Goal: Information Seeking & Learning: Learn about a topic

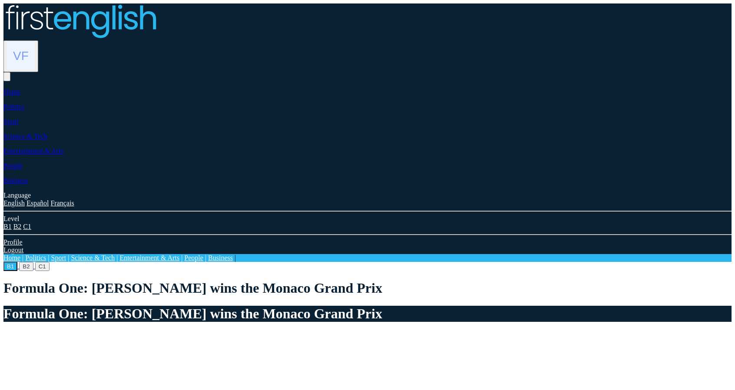
scroll to position [434, 0]
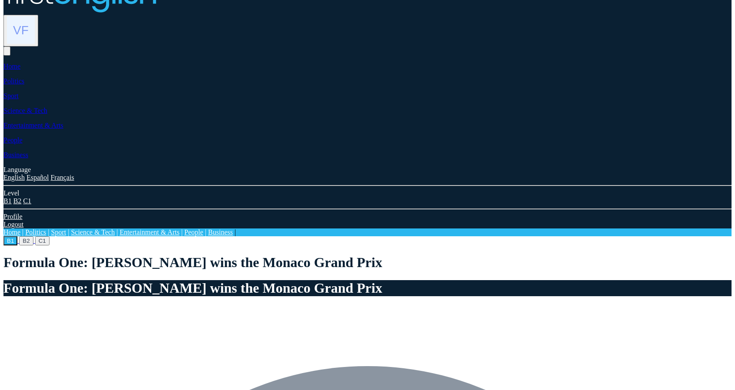
scroll to position [0, 0]
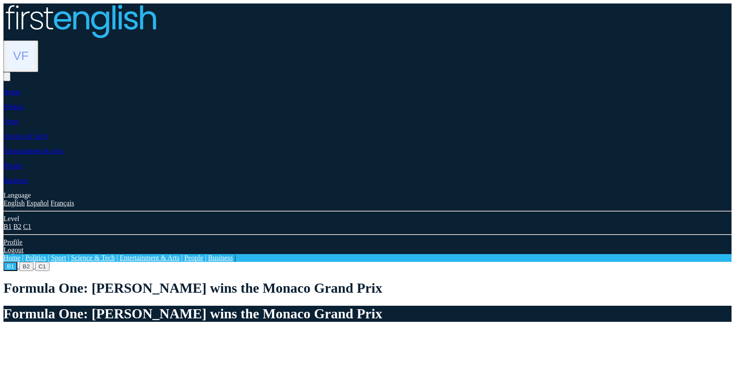
drag, startPoint x: 706, startPoint y: 179, endPoint x: 690, endPoint y: 234, distance: 56.7
click at [35, 42] on img at bounding box center [21, 56] width 28 height 28
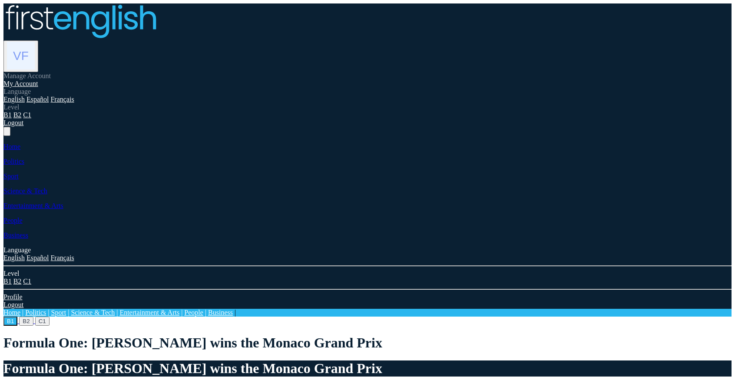
click at [38, 80] on link "My Account" at bounding box center [20, 83] width 35 height 7
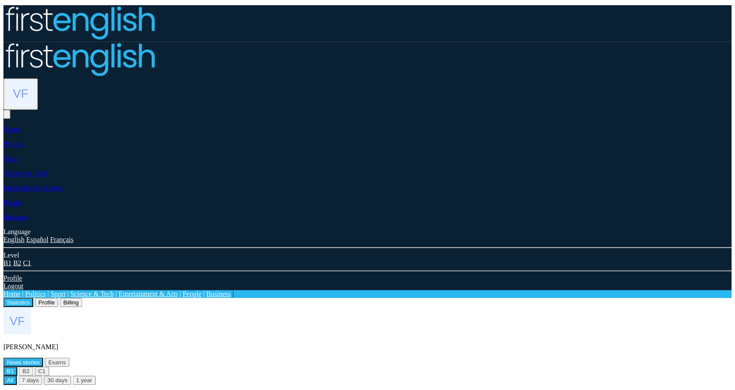
scroll to position [183, 0]
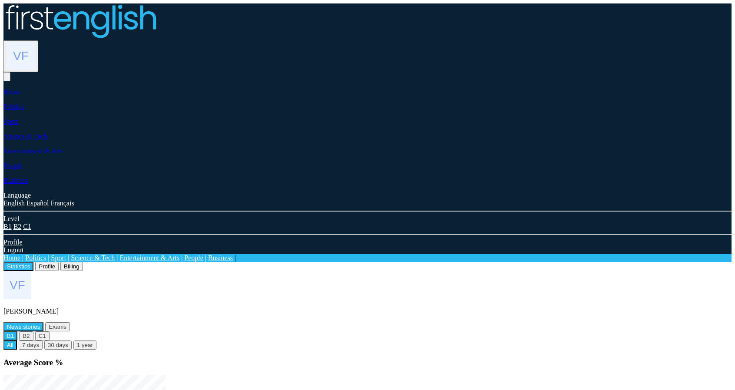
click at [20, 254] on link "Home" at bounding box center [11, 257] width 17 height 7
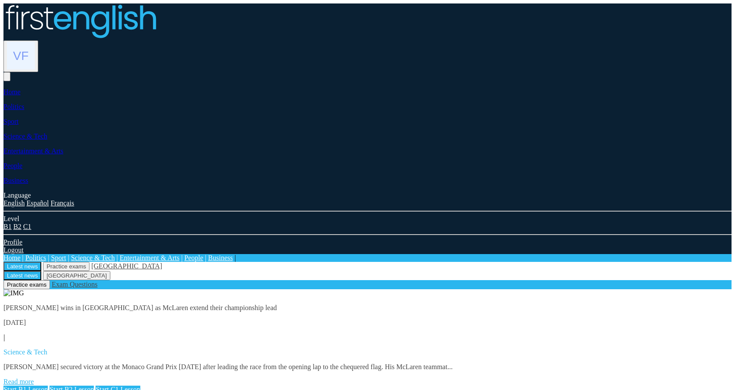
click at [48, 386] on link "Start B1 Lesson" at bounding box center [25, 389] width 44 height 7
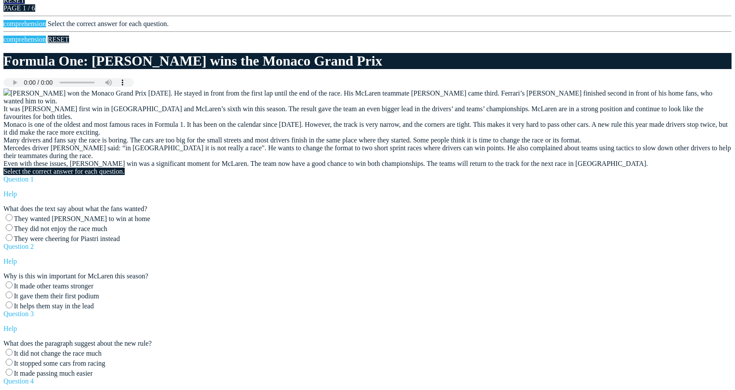
scroll to position [466, 0]
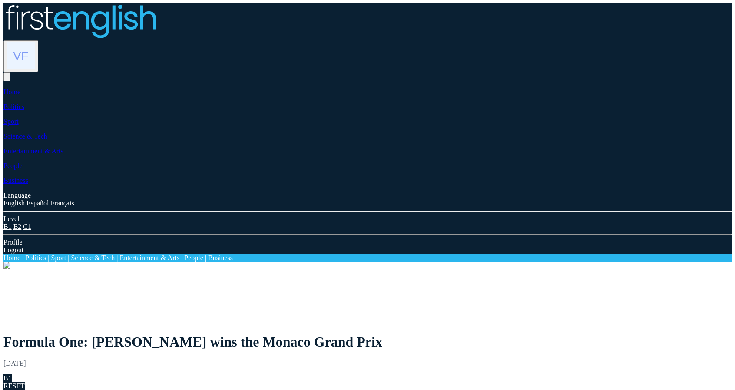
drag, startPoint x: 140, startPoint y: 199, endPoint x: 150, endPoint y: 206, distance: 12.2
drag, startPoint x: 118, startPoint y: 181, endPoint x: 152, endPoint y: 220, distance: 52.0
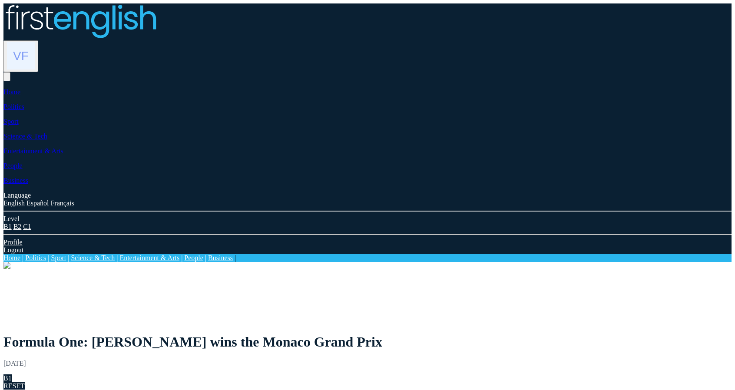
drag, startPoint x: 161, startPoint y: 181, endPoint x: 176, endPoint y: 351, distance: 170.1
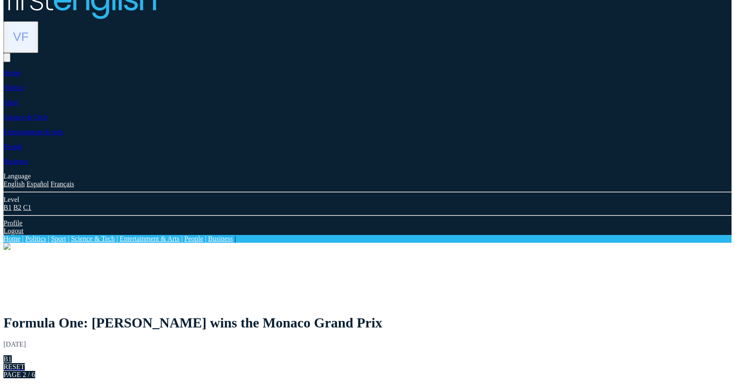
scroll to position [87, 0]
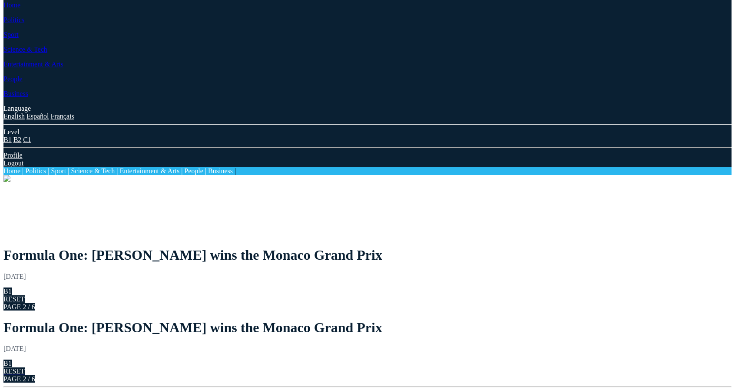
drag, startPoint x: 217, startPoint y: 86, endPoint x: 169, endPoint y: 297, distance: 216.4
drag, startPoint x: 150, startPoint y: 167, endPoint x: 157, endPoint y: 212, distance: 45.6
drag, startPoint x: 152, startPoint y: 91, endPoint x: 149, endPoint y: 169, distance: 78.2
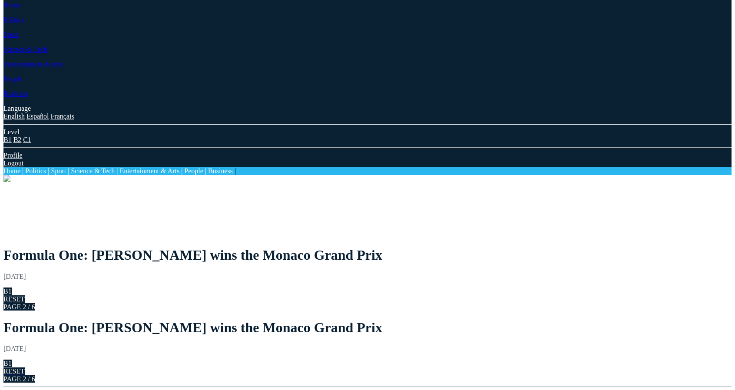
drag, startPoint x: 121, startPoint y: 92, endPoint x: 151, endPoint y: 350, distance: 259.8
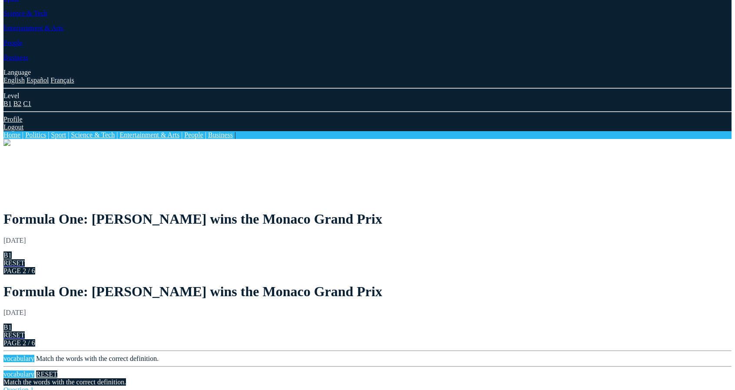
scroll to position [130, 0]
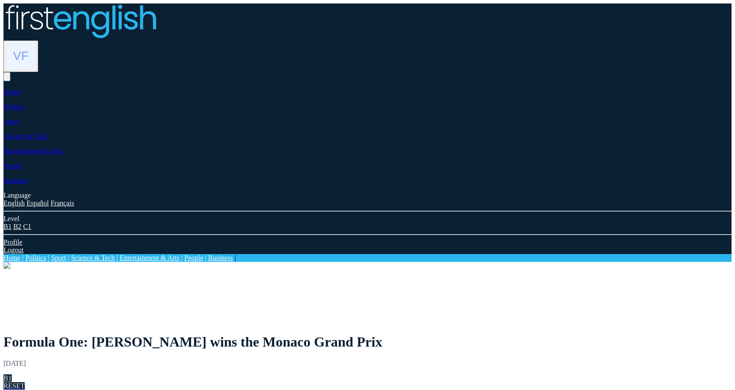
drag, startPoint x: 427, startPoint y: 181, endPoint x: 280, endPoint y: 178, distance: 147.7
drag, startPoint x: 432, startPoint y: 211, endPoint x: 347, endPoint y: 219, distance: 86.0
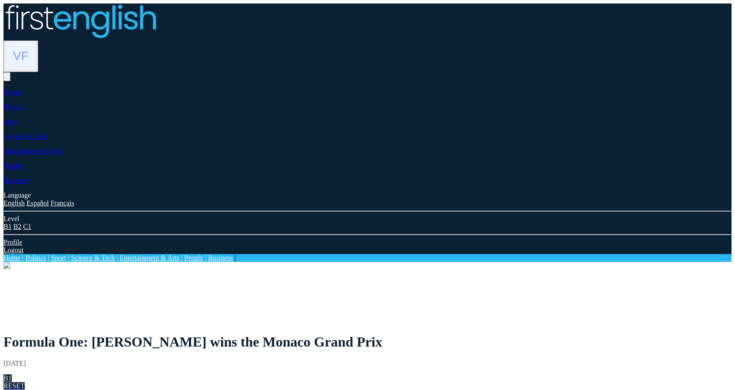
drag, startPoint x: 497, startPoint y: 195, endPoint x: 333, endPoint y: 351, distance: 226.1
drag, startPoint x: 505, startPoint y: 171, endPoint x: 413, endPoint y: 226, distance: 106.8
drag, startPoint x: 492, startPoint y: 192, endPoint x: 367, endPoint y: 245, distance: 135.9
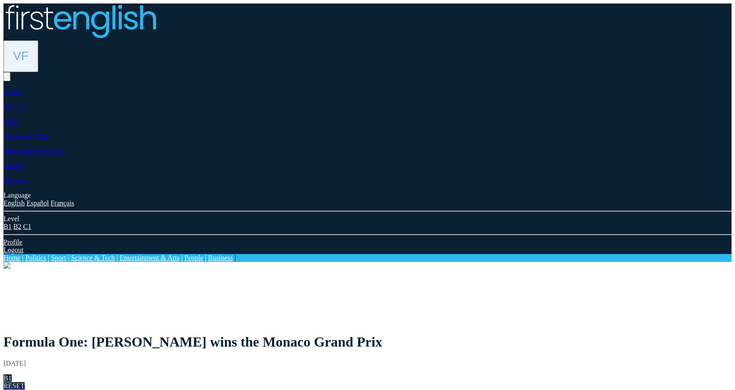
drag, startPoint x: 442, startPoint y: 184, endPoint x: 436, endPoint y: 281, distance: 97.5
drag, startPoint x: 505, startPoint y: 261, endPoint x: 478, endPoint y: 264, distance: 27.1
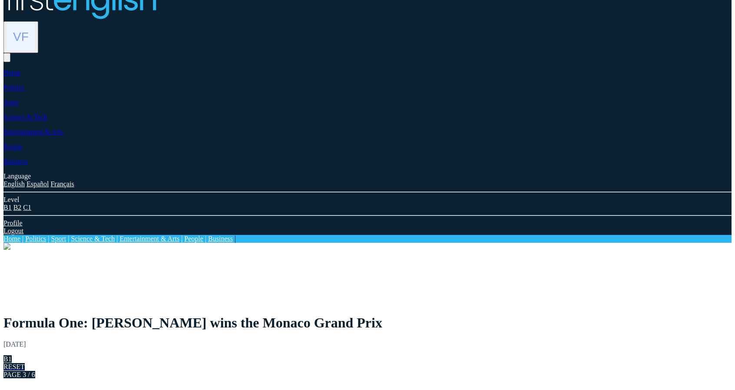
scroll to position [23, 0]
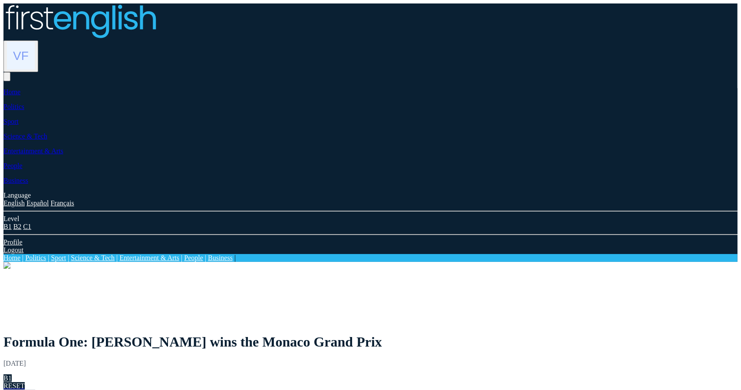
type input "*****"
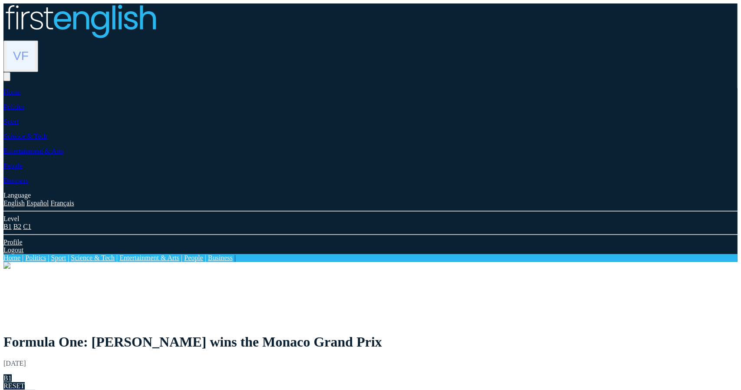
type input "*****"
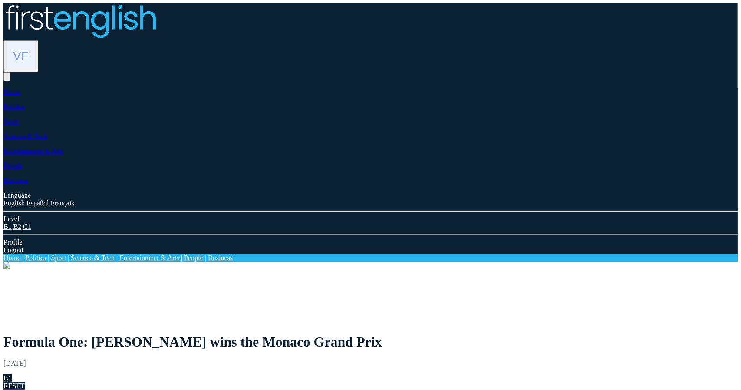
type input "*****"
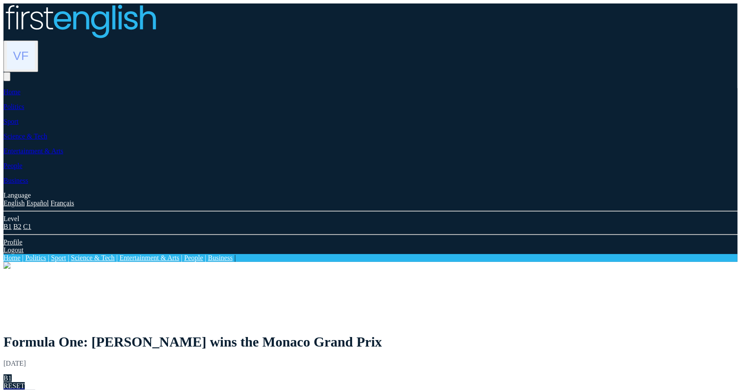
type input "****"
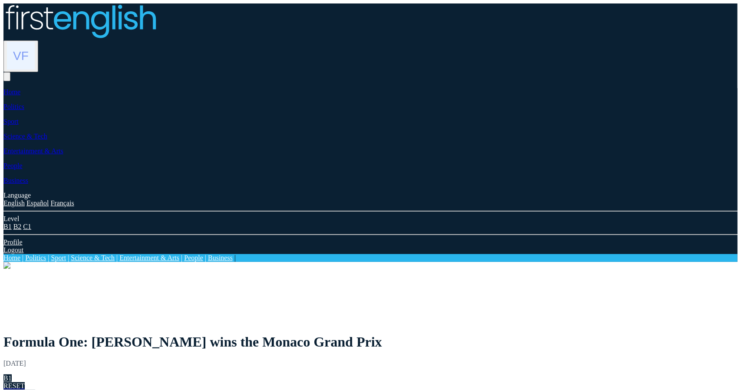
drag, startPoint x: 287, startPoint y: 188, endPoint x: 326, endPoint y: 183, distance: 39.8
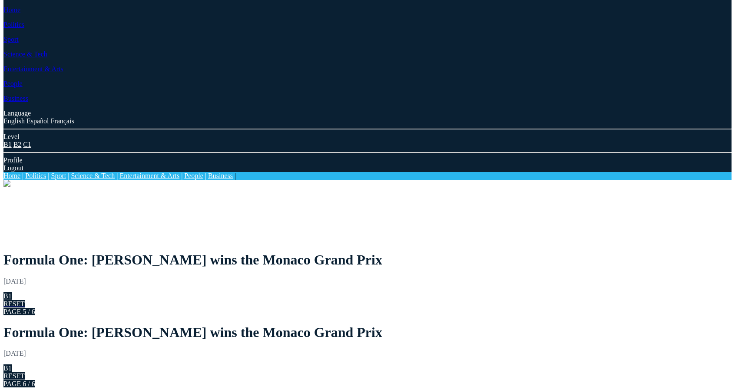
scroll to position [87, 0]
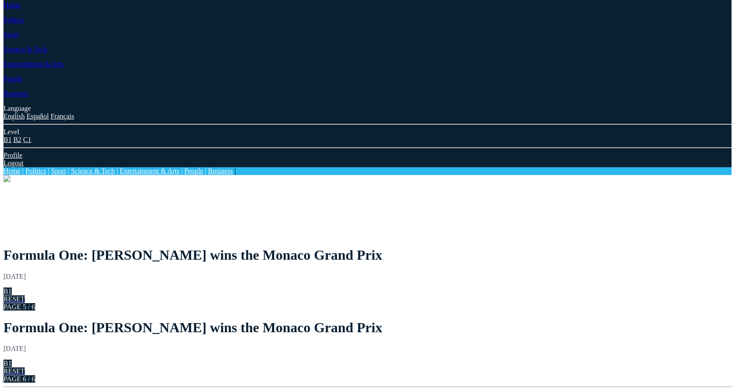
drag, startPoint x: 182, startPoint y: 96, endPoint x: 253, endPoint y: 191, distance: 118.5
drag, startPoint x: 124, startPoint y: 99, endPoint x: 283, endPoint y: 233, distance: 208.0
drag, startPoint x: 231, startPoint y: 95, endPoint x: 223, endPoint y: 266, distance: 171.3
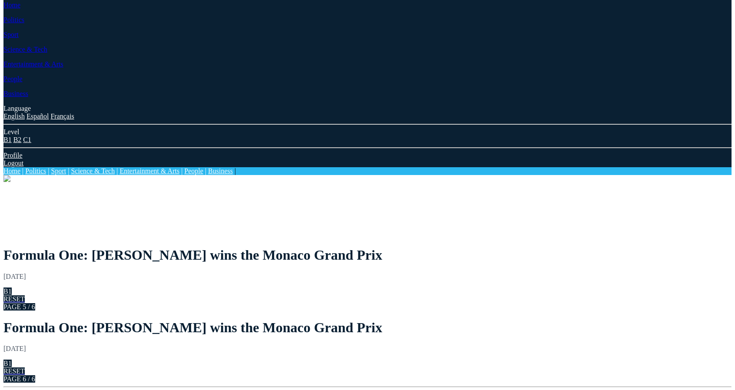
drag, startPoint x: 149, startPoint y: 92, endPoint x: 265, endPoint y: 298, distance: 236.6
drag, startPoint x: 123, startPoint y: 91, endPoint x: 176, endPoint y: 138, distance: 70.4
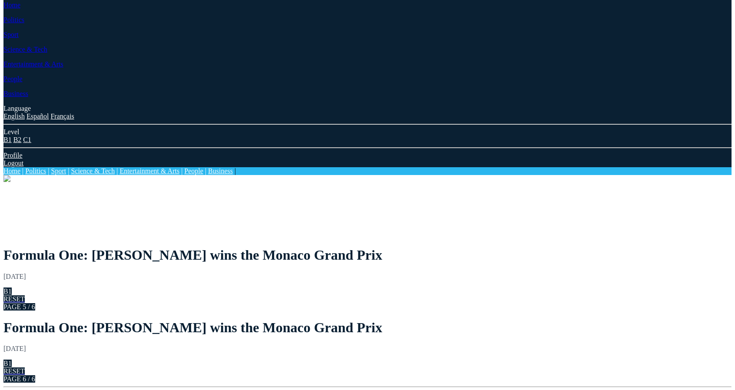
drag, startPoint x: 170, startPoint y: 111, endPoint x: 233, endPoint y: 344, distance: 241.6
drag, startPoint x: 158, startPoint y: 129, endPoint x: 175, endPoint y: 143, distance: 21.6
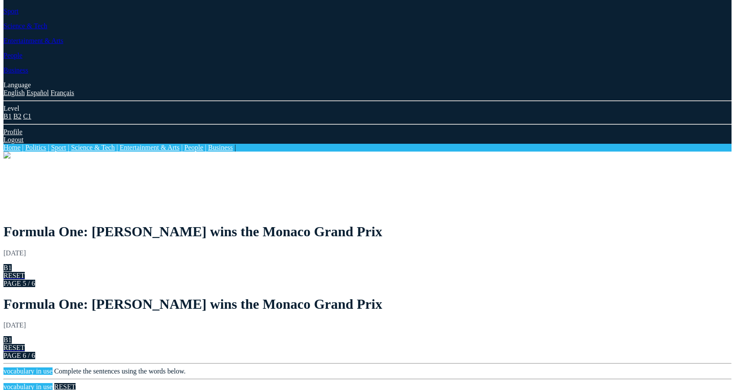
scroll to position [116, 0]
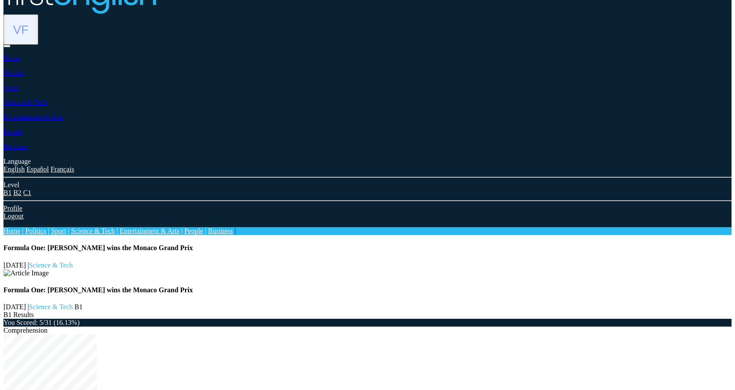
scroll to position [74, 0]
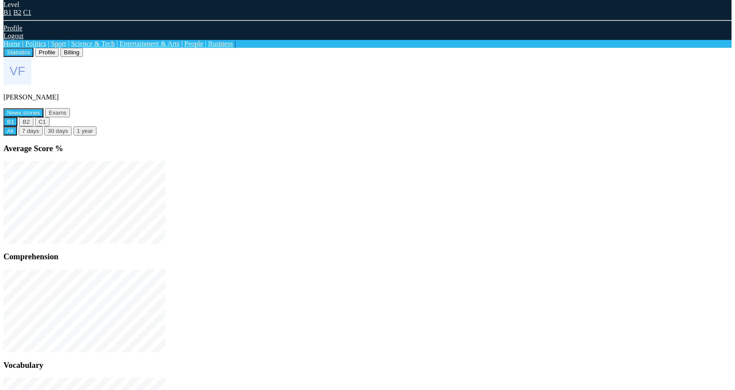
scroll to position [215, 0]
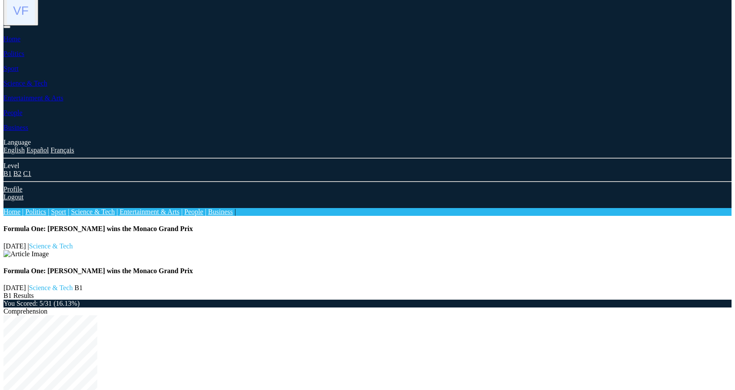
scroll to position [74, 0]
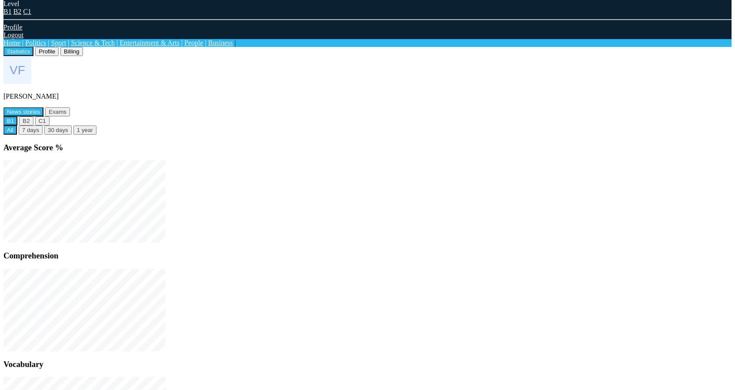
scroll to position [215, 0]
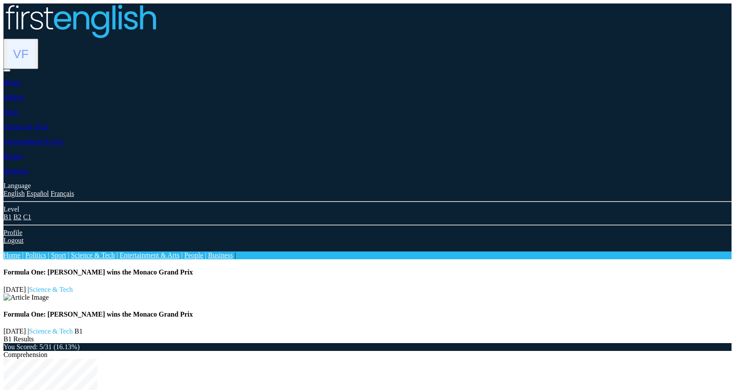
click at [35, 40] on img at bounding box center [21, 54] width 28 height 28
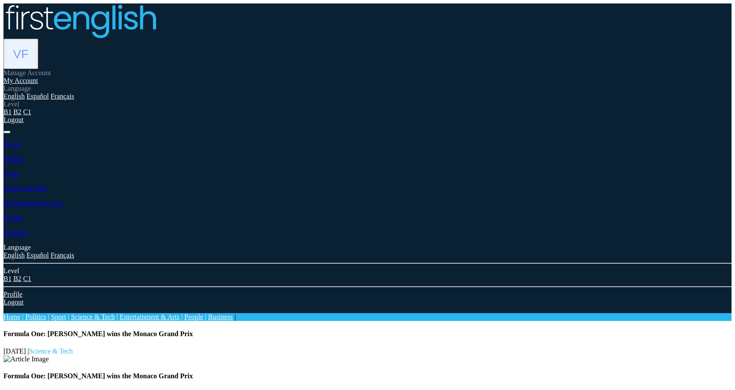
click at [38, 77] on link "My Account" at bounding box center [20, 80] width 35 height 7
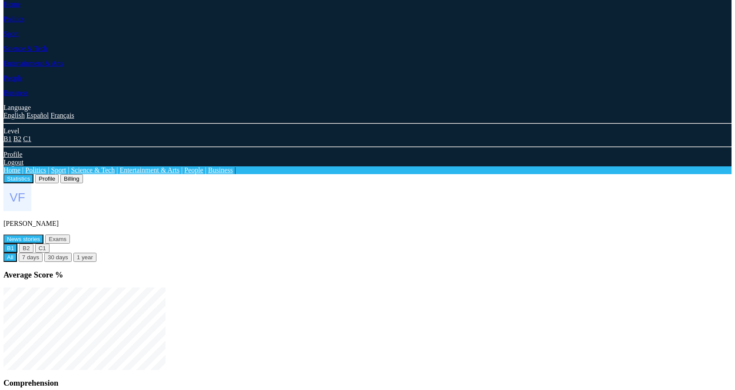
scroll to position [215, 0]
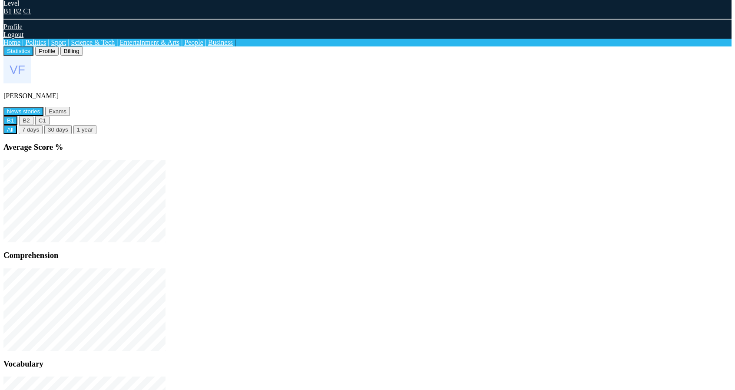
drag, startPoint x: 587, startPoint y: 370, endPoint x: 354, endPoint y: 369, distance: 232.8
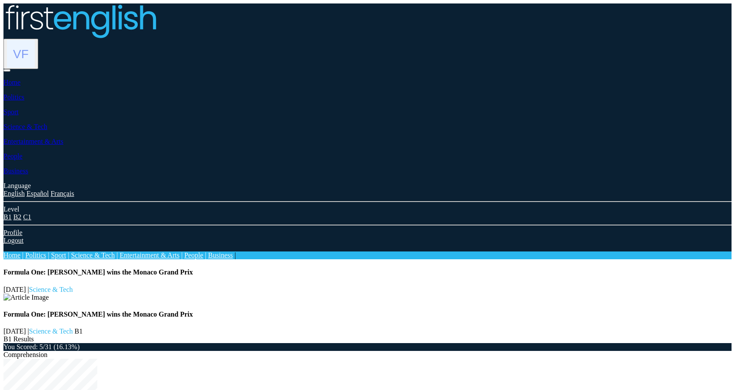
click at [35, 40] on img at bounding box center [21, 54] width 28 height 28
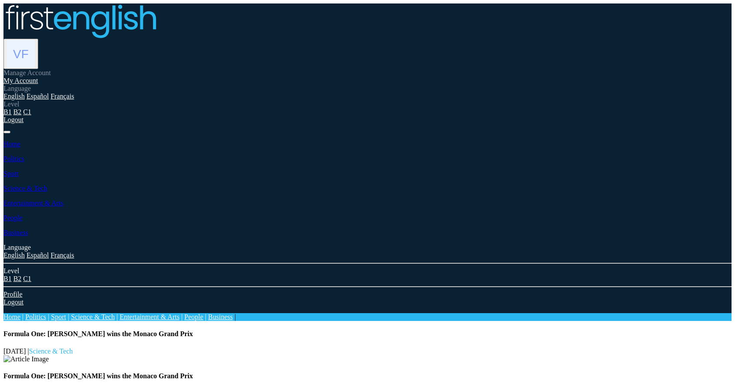
click at [38, 77] on link "My Account" at bounding box center [20, 80] width 35 height 7
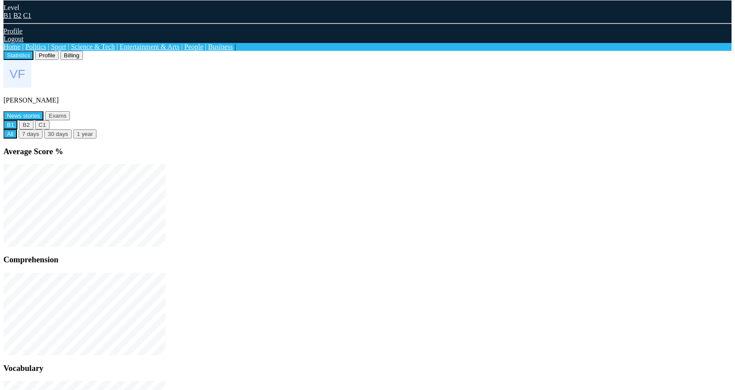
scroll to position [215, 0]
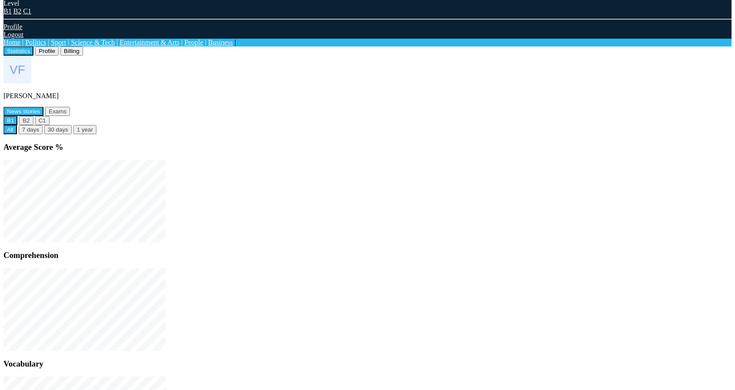
drag, startPoint x: 338, startPoint y: 372, endPoint x: 108, endPoint y: 372, distance: 230.2
drag, startPoint x: 282, startPoint y: 238, endPoint x: 333, endPoint y: 279, distance: 64.8
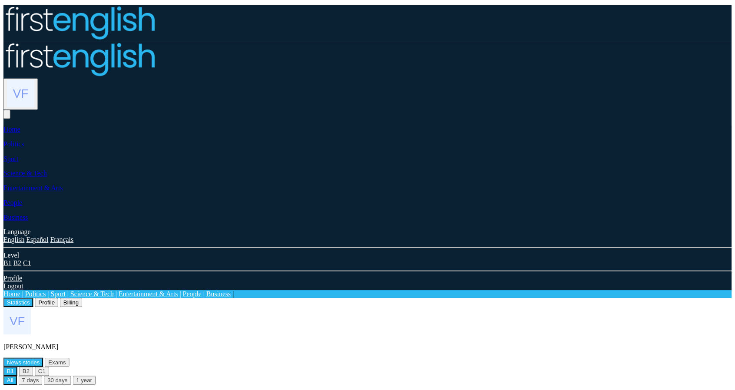
scroll to position [49, 0]
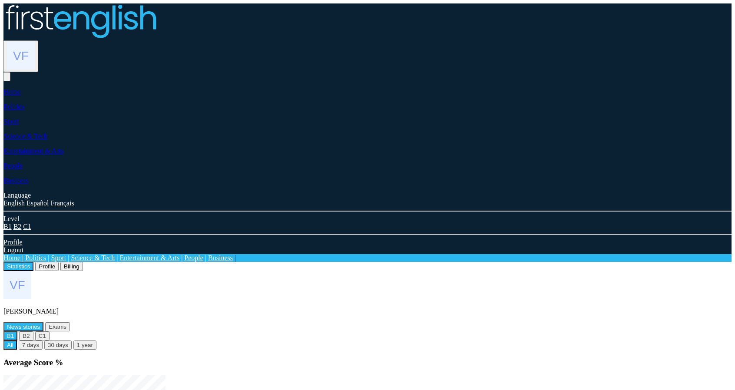
click at [20, 254] on link "Home" at bounding box center [11, 257] width 17 height 7
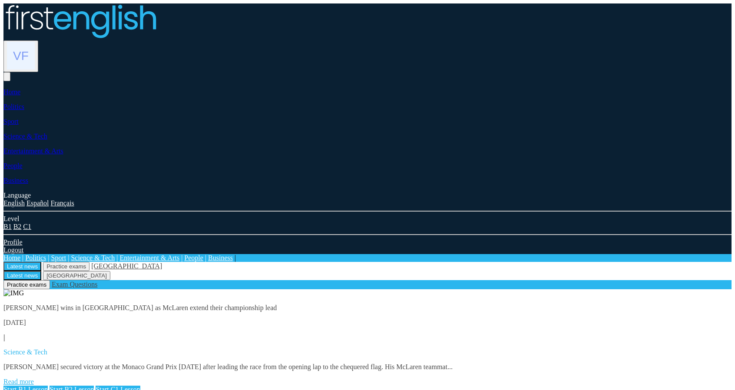
click at [34, 378] on link "Read more" at bounding box center [18, 381] width 30 height 7
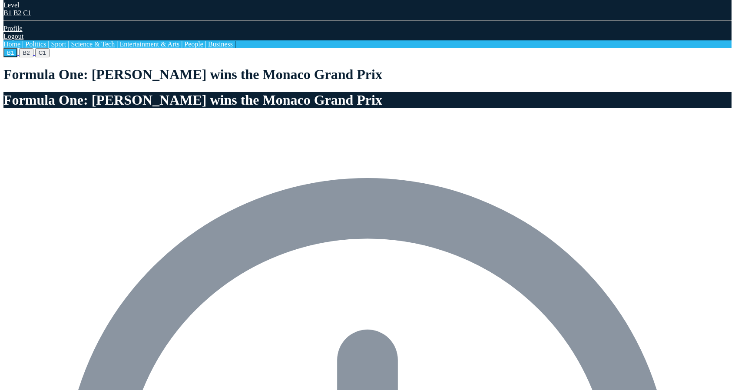
scroll to position [304, 0]
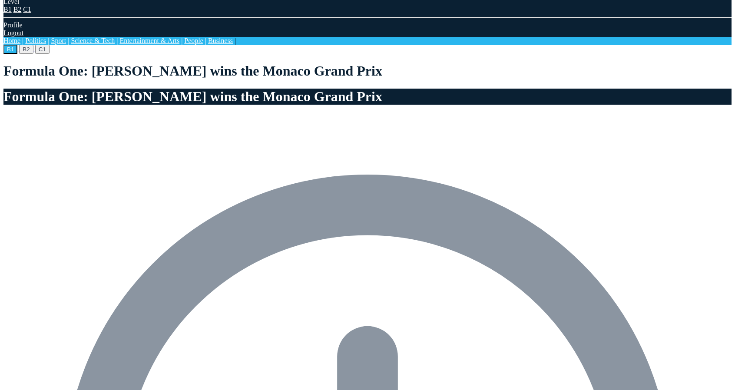
scroll to position [347, 0]
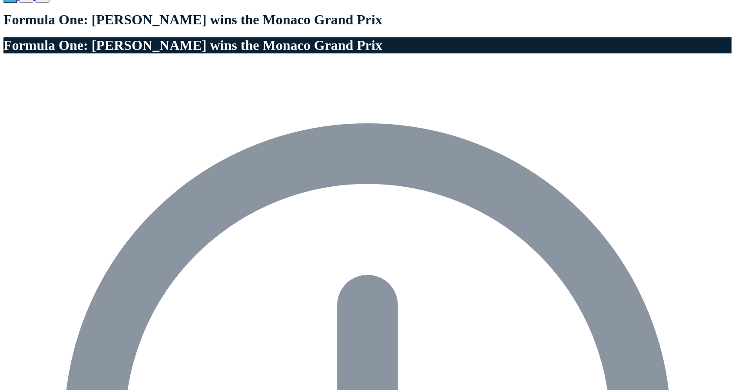
scroll to position [391, 0]
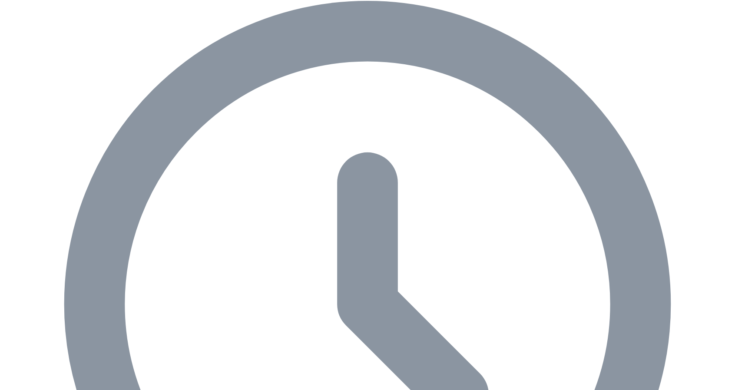
paste input "****"
type input "****"
paste input "*******"
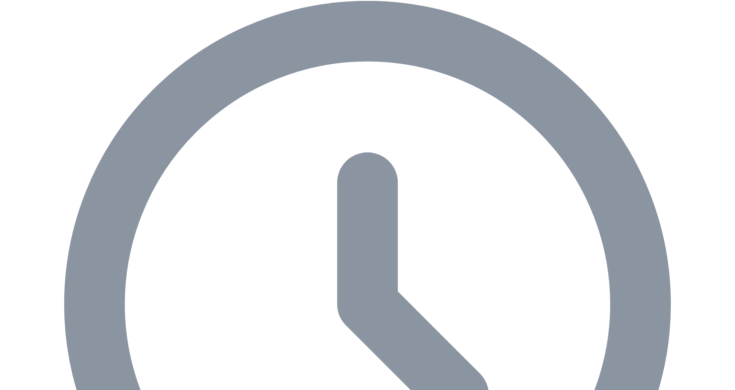
type input "*******"
paste input "******"
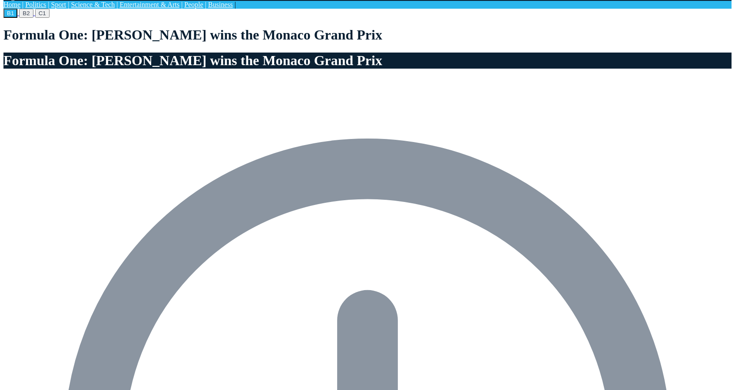
scroll to position [347, 0]
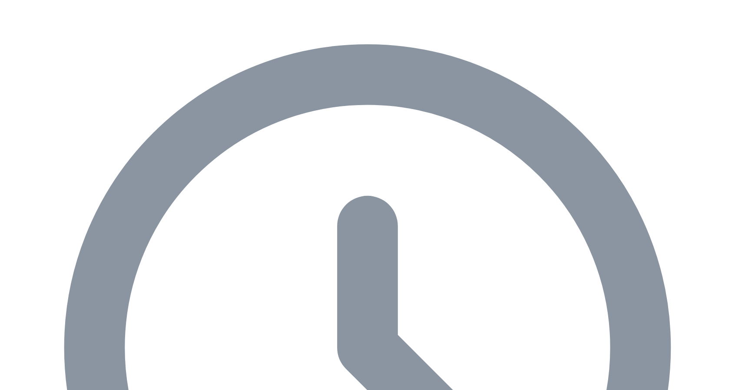
type input "******"
drag, startPoint x: 311, startPoint y: 334, endPoint x: 408, endPoint y: 357, distance: 100.6
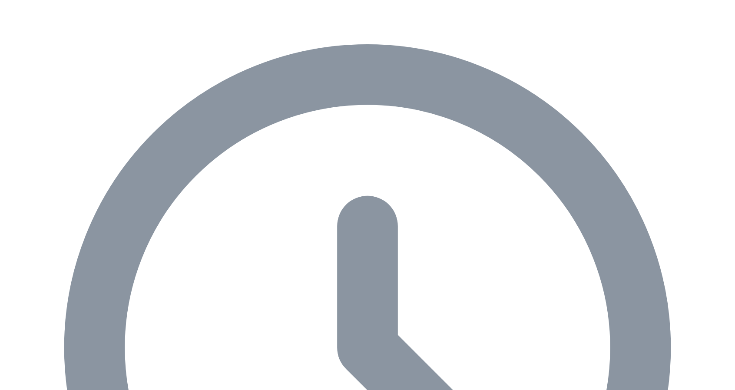
type input "******"
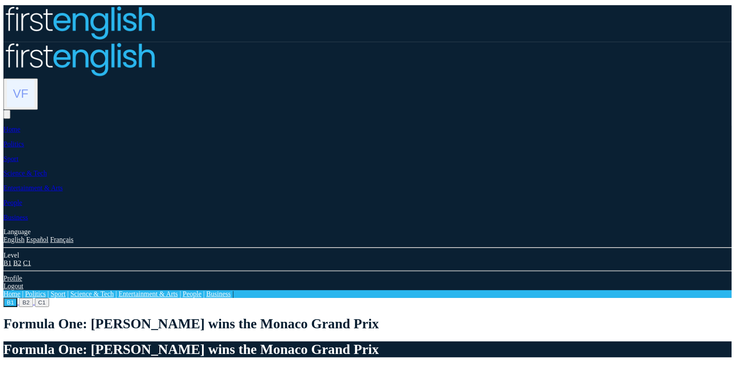
scroll to position [347, 0]
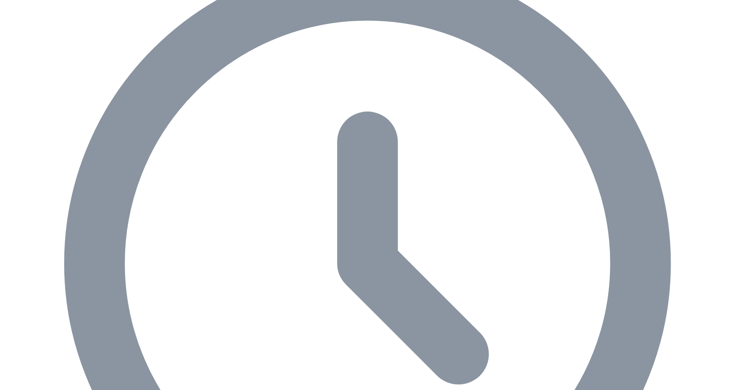
scroll to position [434, 0]
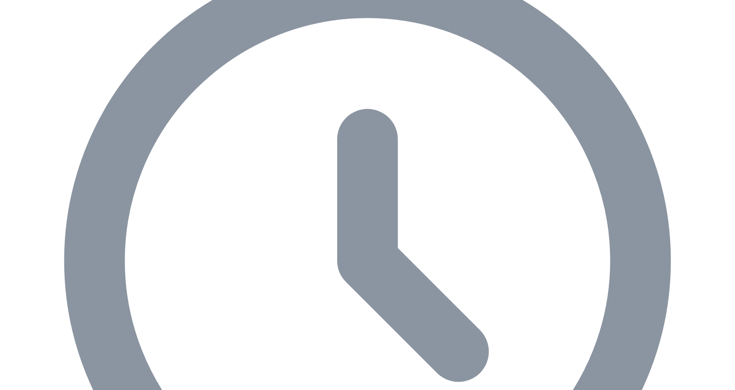
type input "****"
type input "*****"
type input "********"
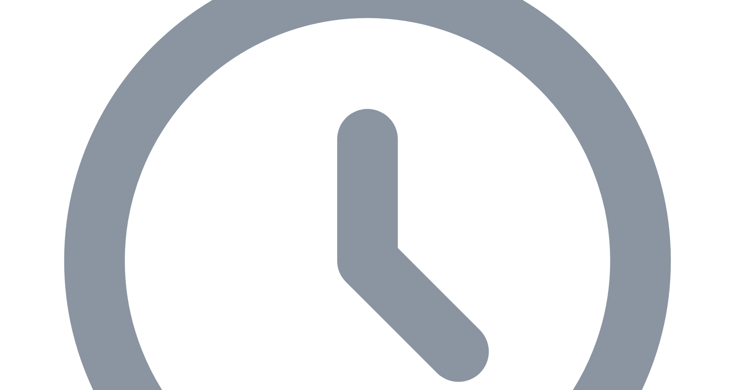
click at [354, 311] on div "B1 B2 C1 Formula One: [PERSON_NAME] wins the Monaco Grand Prix Formula One: [PE…" at bounding box center [367, 311] width 728 height 966
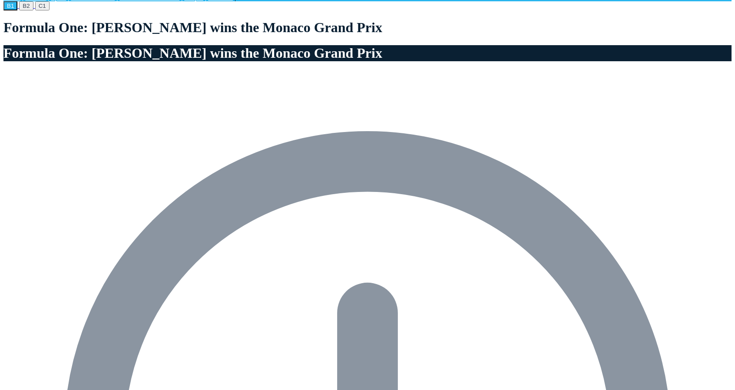
scroll to position [0, 0]
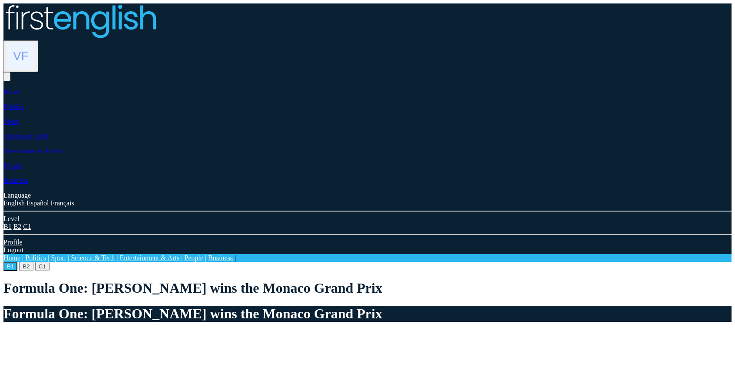
click at [50, 262] on button "C1" at bounding box center [42, 266] width 14 height 9
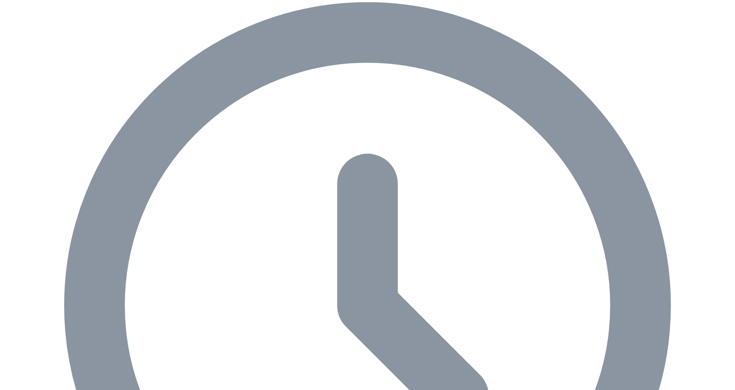
scroll to position [391, 0]
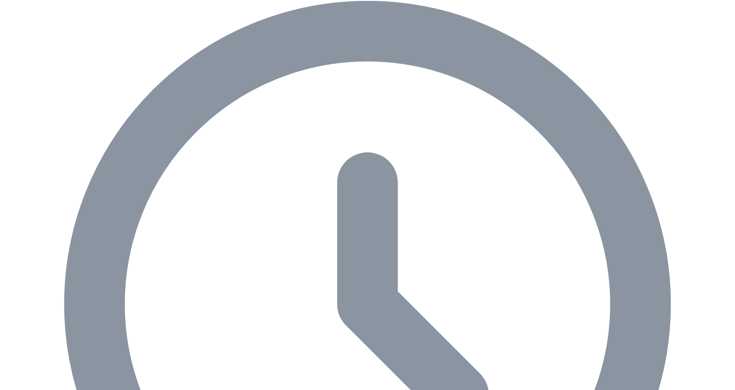
paste input "****"
type input "****"
paste input "*******"
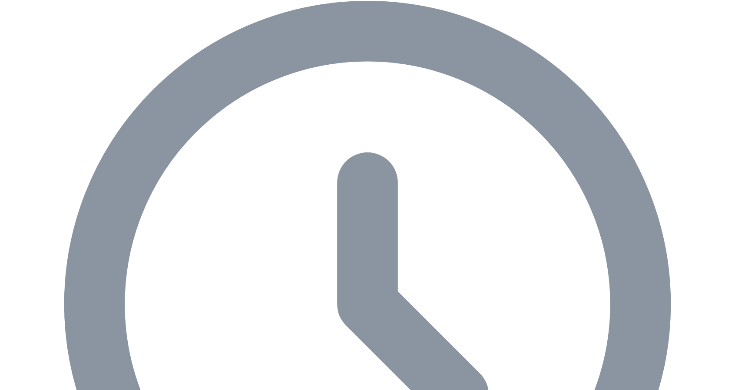
type input "*******"
paste input "******"
type input "******"
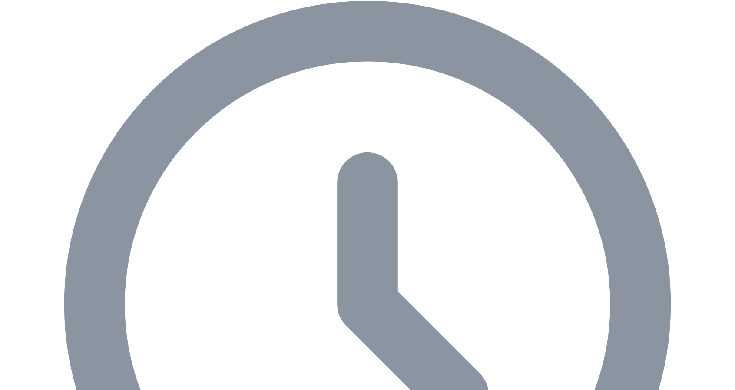
paste input "******"
type input "******"
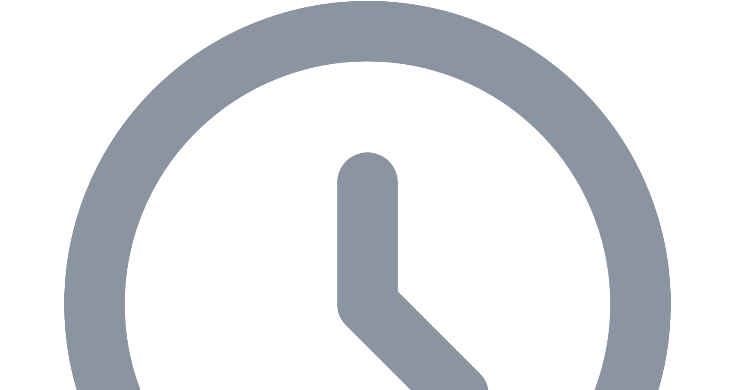
paste input "**********"
type input "**********"
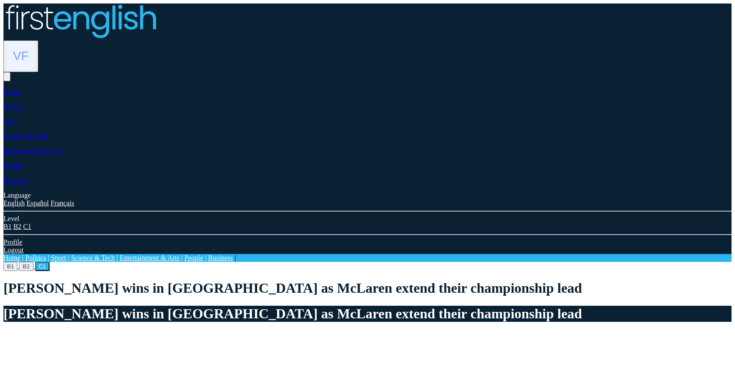
click at [35, 42] on img at bounding box center [21, 56] width 28 height 28
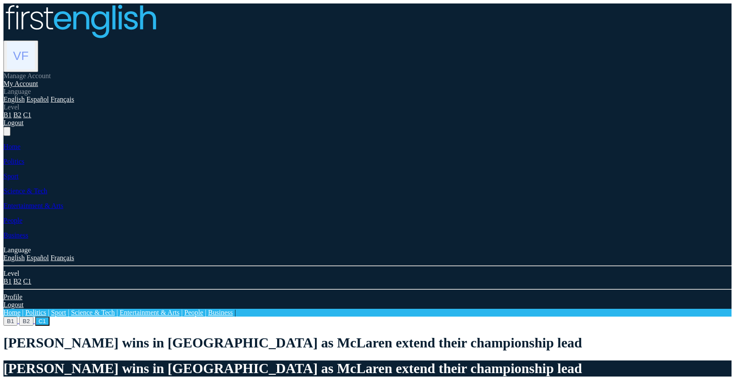
click at [38, 80] on link "My Account" at bounding box center [20, 83] width 35 height 7
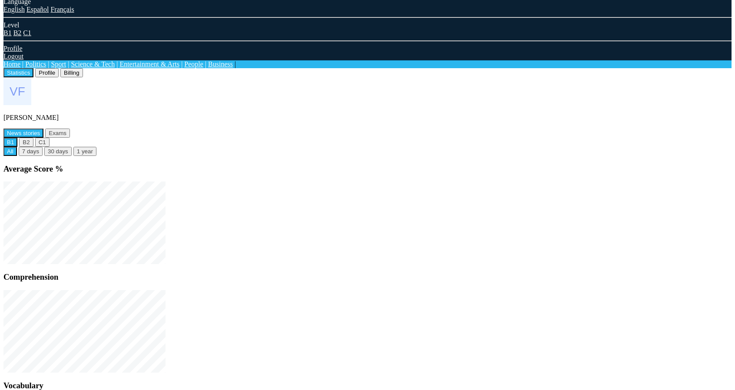
scroll to position [215, 0]
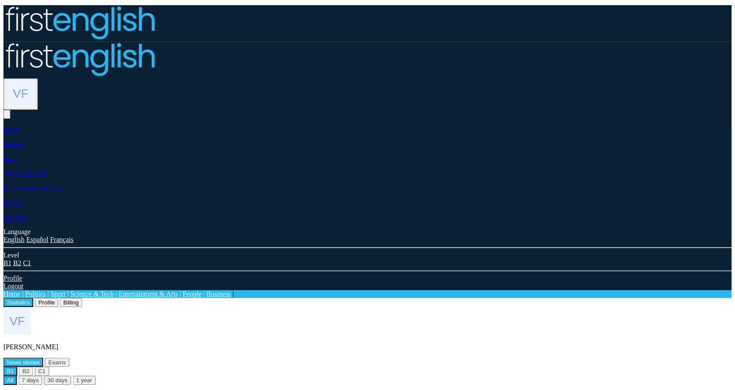
scroll to position [215, 0]
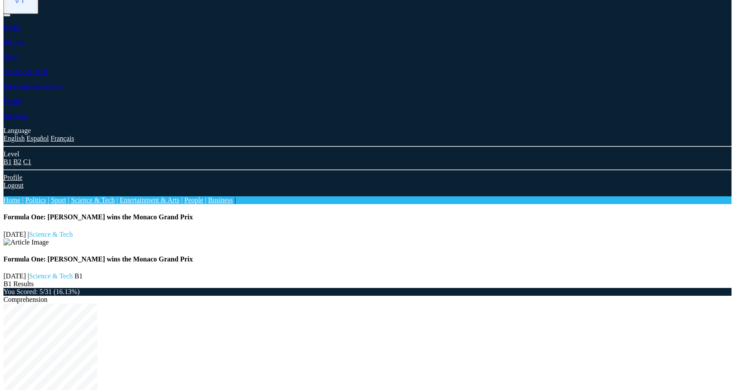
scroll to position [30, 0]
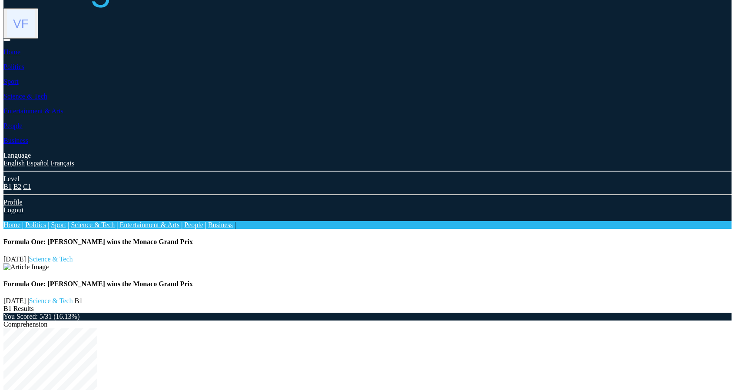
drag, startPoint x: 320, startPoint y: 93, endPoint x: 413, endPoint y: 97, distance: 93.9
click at [413, 313] on div "You Scored: 5/31 (16.13%)" at bounding box center [367, 317] width 728 height 8
click at [430, 313] on div "You Scored: 5/31 (16.13%)" at bounding box center [367, 317] width 728 height 8
drag, startPoint x: 420, startPoint y: 95, endPoint x: 321, endPoint y: 96, distance: 99.0
click at [321, 313] on div "You Scored: 5/31 (16.13%)" at bounding box center [367, 317] width 728 height 8
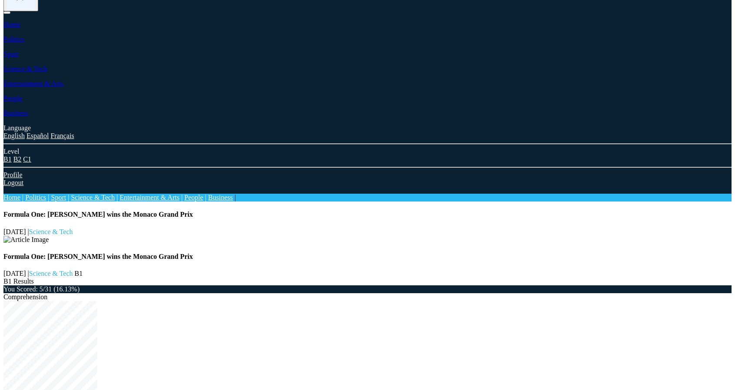
scroll to position [0, 0]
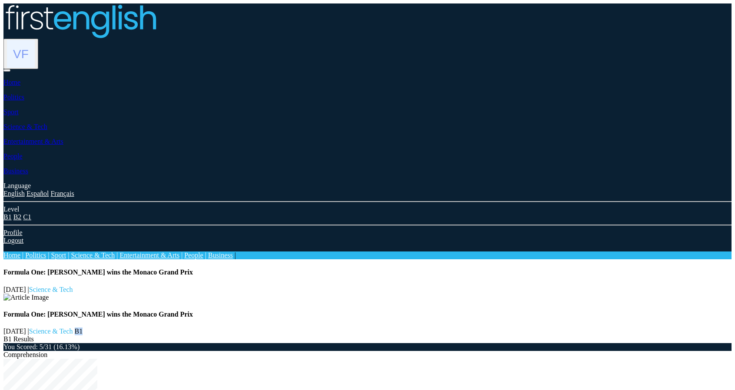
drag, startPoint x: 195, startPoint y: 98, endPoint x: 186, endPoint y: 98, distance: 9.1
click at [186, 268] on div "Formula One: Norris wins the Monaco Grand Prix 6th September 2025 | Science & T…" at bounding box center [367, 305] width 728 height 75
click at [83, 327] on span "B1" at bounding box center [79, 330] width 8 height 7
drag, startPoint x: 316, startPoint y: 124, endPoint x: 420, endPoint y: 126, distance: 103.4
click at [420, 343] on div "You Scored: 5/31 (16.13%)" at bounding box center [367, 347] width 728 height 8
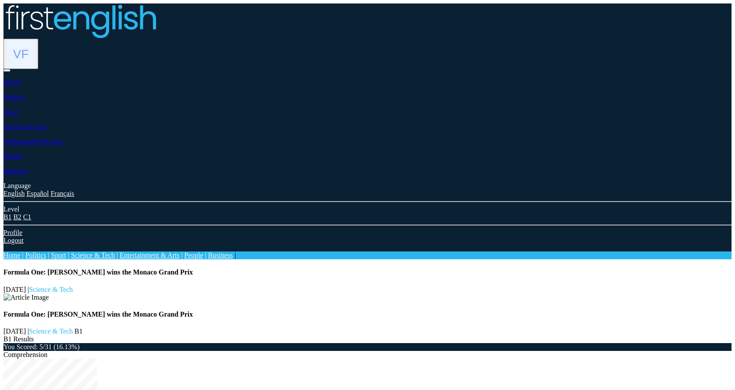
click at [426, 343] on div "You Scored: 5/31 (16.13%)" at bounding box center [367, 347] width 728 height 8
click at [418, 343] on div "You Scored: 5/31 (16.13%)" at bounding box center [367, 347] width 728 height 8
drag, startPoint x: 415, startPoint y: 125, endPoint x: 314, endPoint y: 124, distance: 101.2
click at [314, 343] on div "You Scored: 5/31 (16.13%)" at bounding box center [367, 347] width 728 height 8
click at [323, 343] on div "You Scored: 5/31 (16.13%)" at bounding box center [367, 347] width 728 height 8
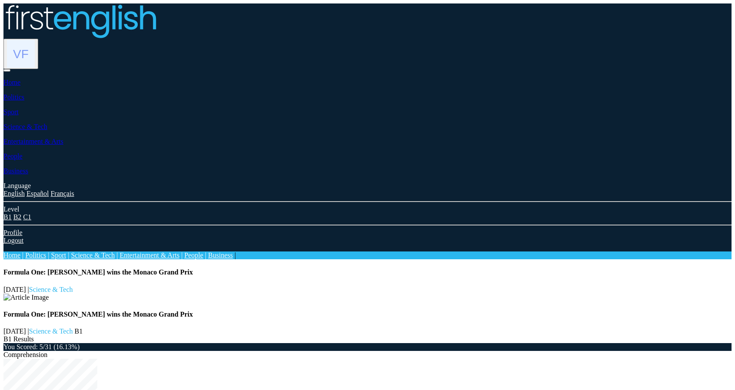
drag, startPoint x: 321, startPoint y: 123, endPoint x: 419, endPoint y: 129, distance: 98.4
click at [419, 343] on div "You Scored: 5/31 (16.13%)" at bounding box center [367, 347] width 728 height 8
click at [415, 343] on div "You Scored: 5/31 (16.13%)" at bounding box center [367, 347] width 728 height 8
drag, startPoint x: 416, startPoint y: 126, endPoint x: 321, endPoint y: 125, distance: 95.1
click at [321, 343] on div "You Scored: 5/31 (16.13%)" at bounding box center [367, 347] width 728 height 8
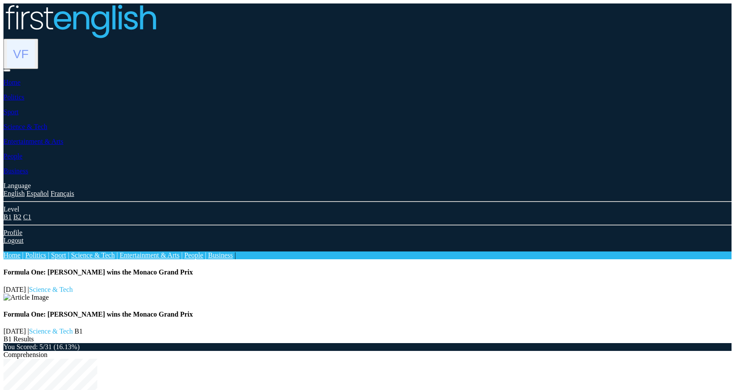
click at [313, 343] on div "You Scored: 5/31 (16.13%)" at bounding box center [367, 347] width 728 height 8
click at [316, 343] on div "You Scored: 5/31 (16.13%)" at bounding box center [367, 347] width 728 height 8
click at [318, 343] on div "You Scored: 5/31 (16.13%)" at bounding box center [367, 347] width 728 height 8
drag, startPoint x: 321, startPoint y: 123, endPoint x: 415, endPoint y: 125, distance: 94.3
click at [415, 343] on div "You Scored: 5/31 (16.13%)" at bounding box center [367, 347] width 728 height 8
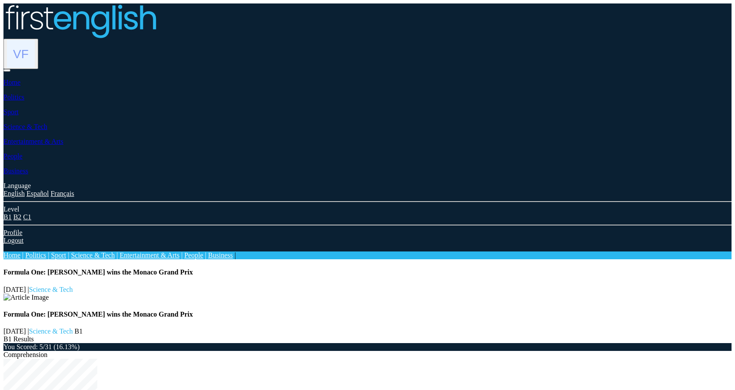
drag, startPoint x: 139, startPoint y: 153, endPoint x: 545, endPoint y: 304, distance: 433.1
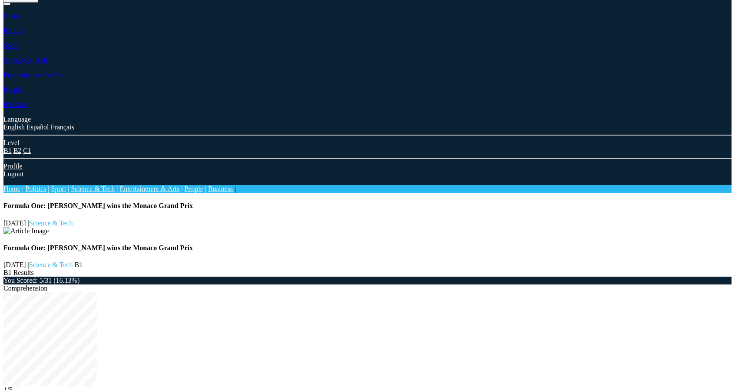
scroll to position [74, 0]
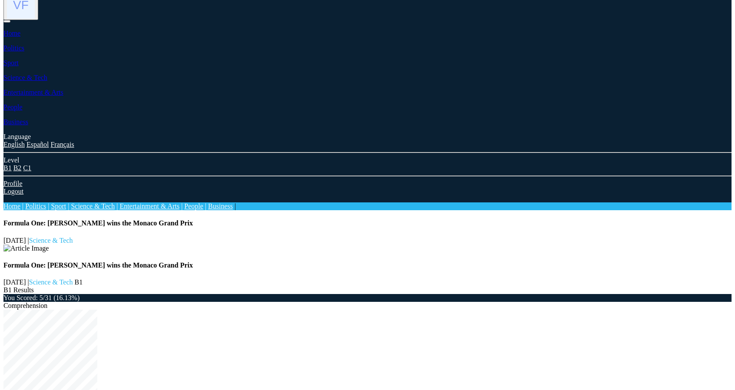
scroll to position [74, 0]
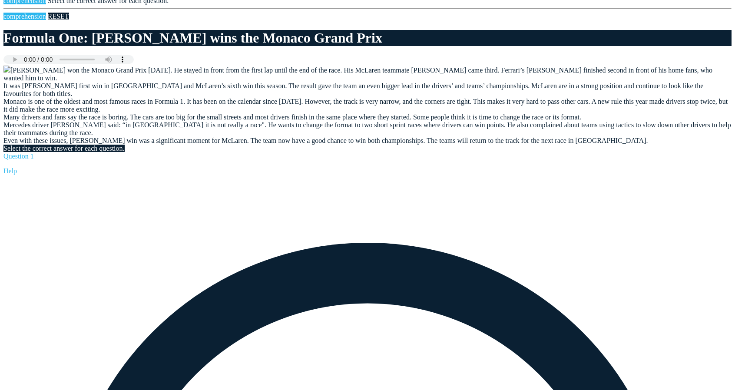
scroll to position [343, 0]
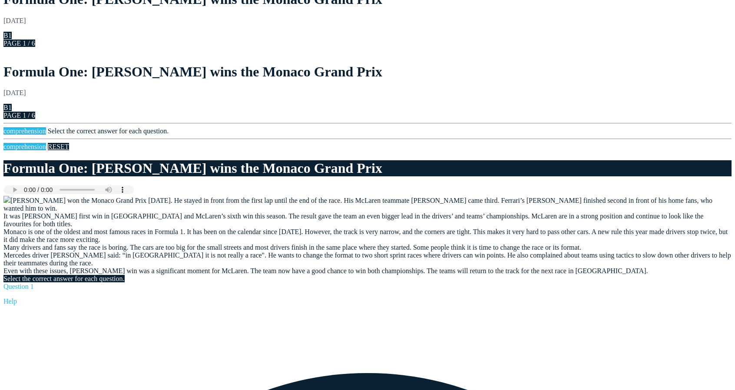
drag, startPoint x: 154, startPoint y: 138, endPoint x: 152, endPoint y: 120, distance: 17.4
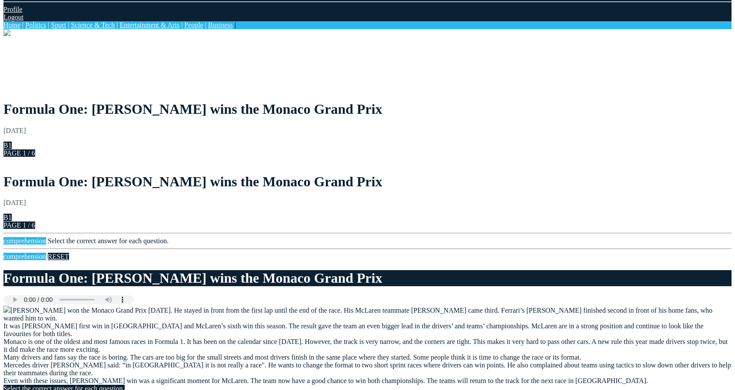
scroll to position [126, 0]
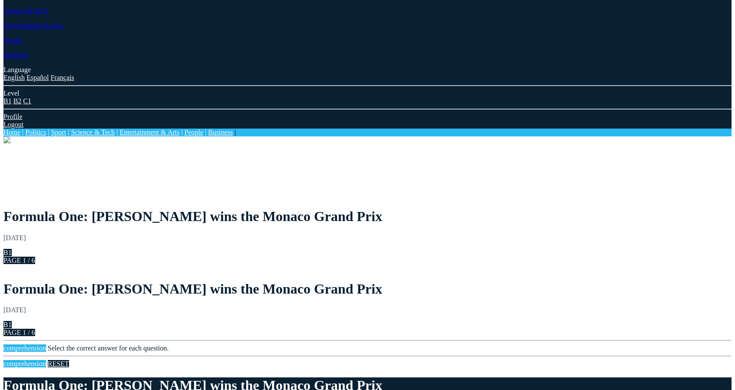
drag, startPoint x: 520, startPoint y: 183, endPoint x: 234, endPoint y: 199, distance: 286.7
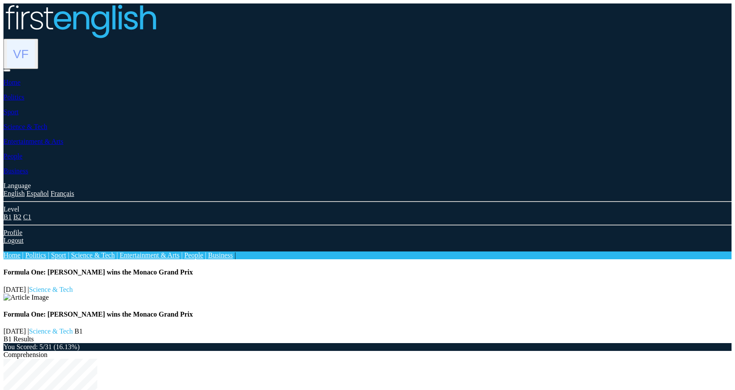
drag, startPoint x: 460, startPoint y: 96, endPoint x: 393, endPoint y: 91, distance: 67.0
click at [392, 311] on div "Formula One: [PERSON_NAME] wins the Monaco Grand Prix [DATE] | Science & Tech B1" at bounding box center [367, 323] width 728 height 25
drag, startPoint x: 628, startPoint y: 102, endPoint x: 655, endPoint y: 99, distance: 27.1
click at [650, 268] on div "Formula One: Norris wins the Monaco Grand Prix 6th September 2025 | Science & T…" at bounding box center [367, 305] width 728 height 75
click at [662, 268] on div "Formula One: Norris wins the Monaco Grand Prix 6th September 2025 | Science & T…" at bounding box center [367, 305] width 728 height 75
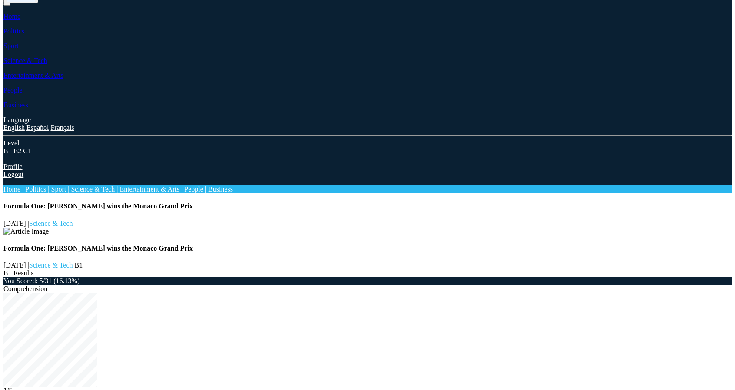
scroll to position [74, 0]
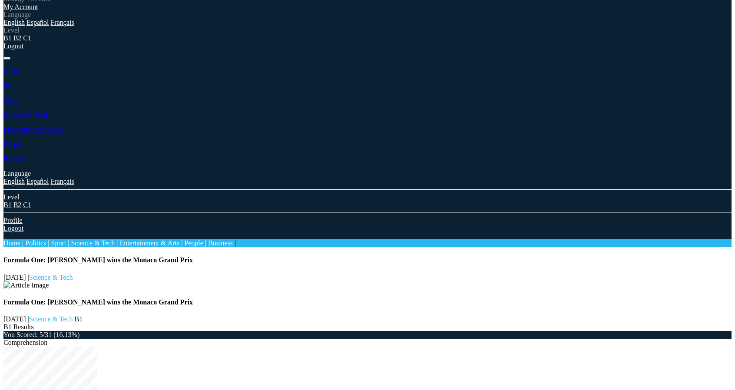
click at [38, 10] on link "My Account" at bounding box center [20, 6] width 35 height 7
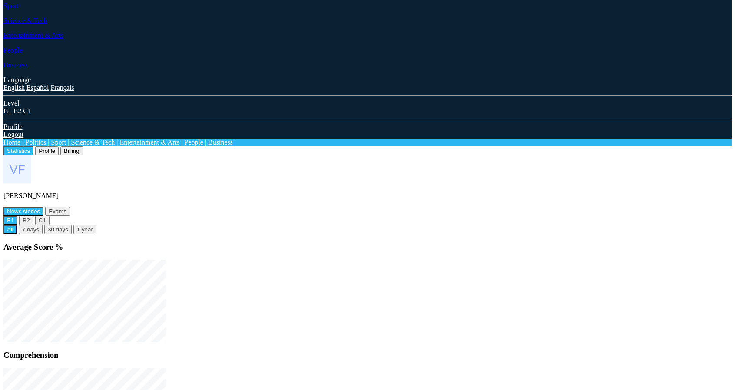
scroll to position [215, 0]
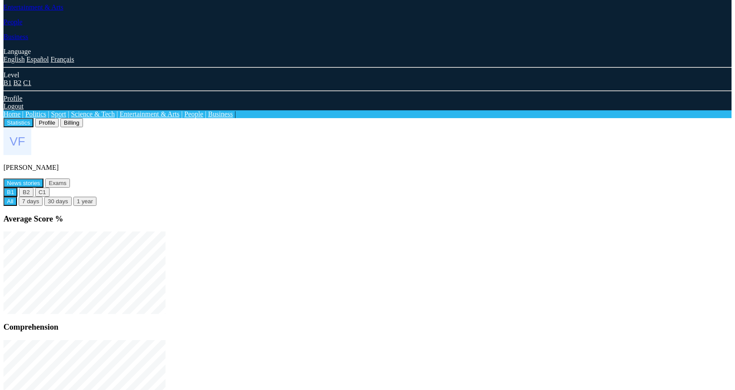
scroll to position [251, 0]
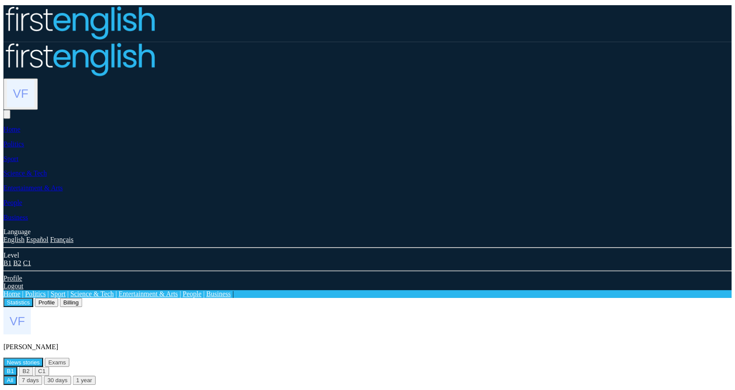
scroll to position [251, 0]
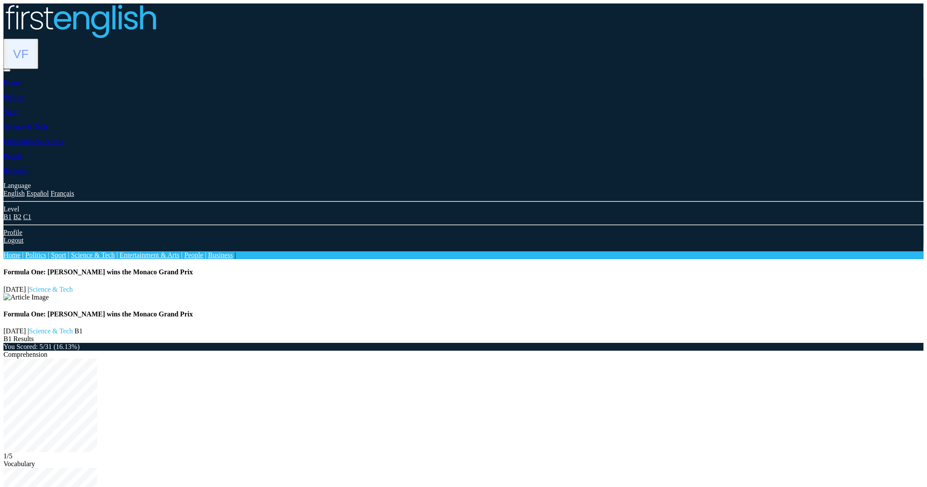
click at [741, 4] on nav "Manage Account My Account Language English Español Français B1 B2 C1 Logout B1" at bounding box center [463, 131] width 920 height 256
click at [20, 251] on link "Home" at bounding box center [11, 254] width 17 height 7
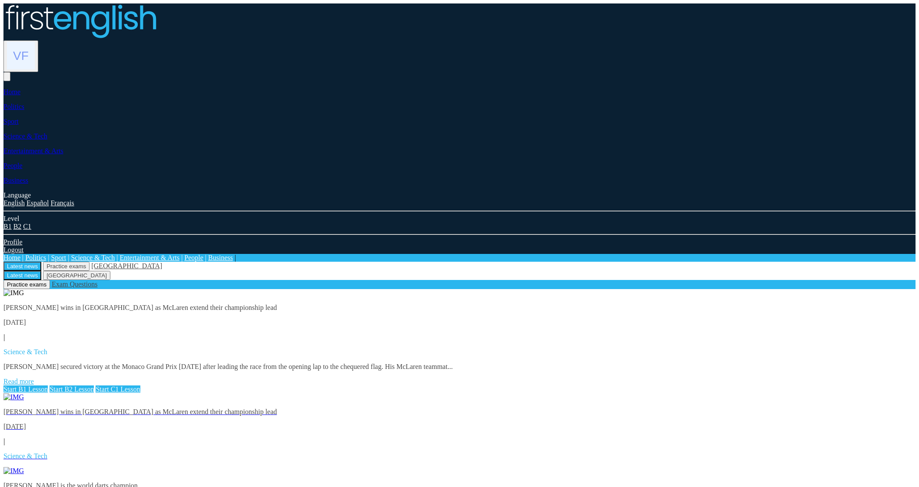
click at [34, 378] on link "Read more" at bounding box center [18, 381] width 30 height 7
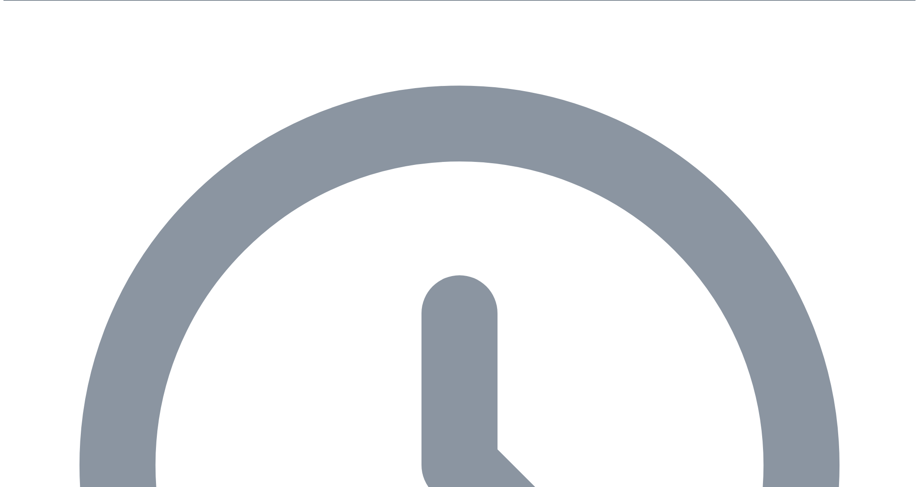
scroll to position [326, 0]
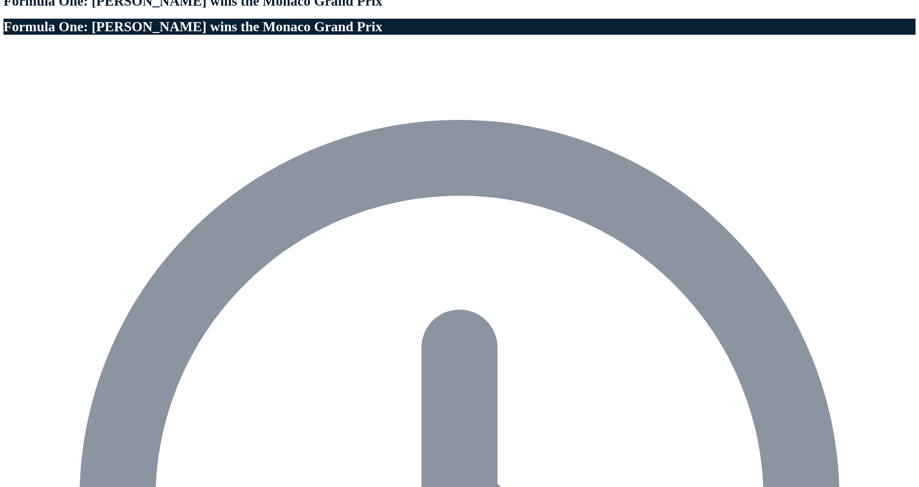
scroll to position [380, 0]
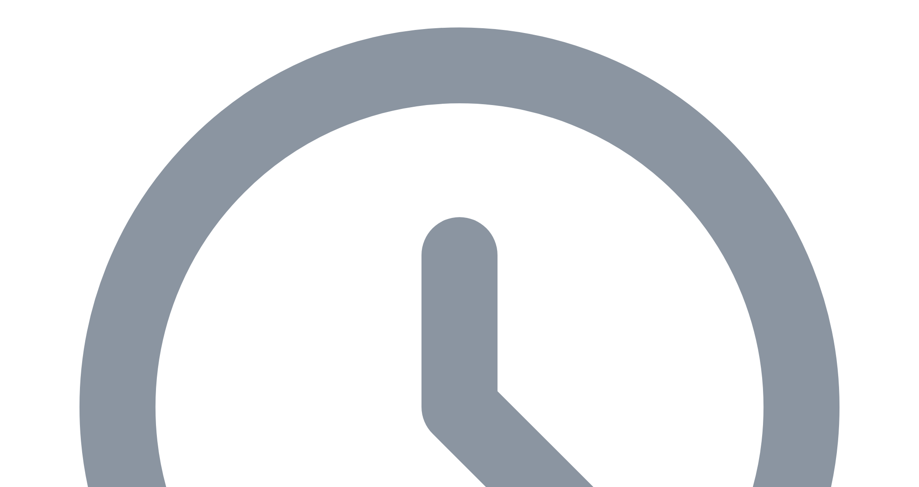
type input "****"
type input "*****"
type input "***"
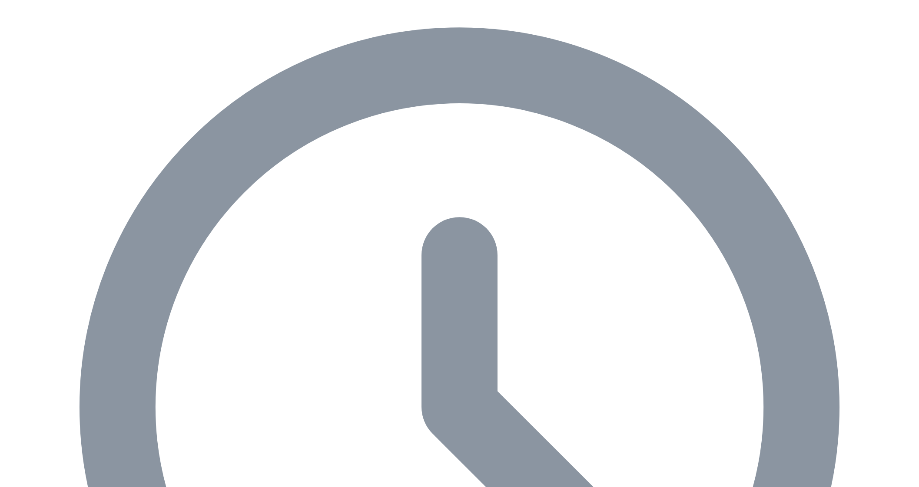
type input "***"
type input "*****"
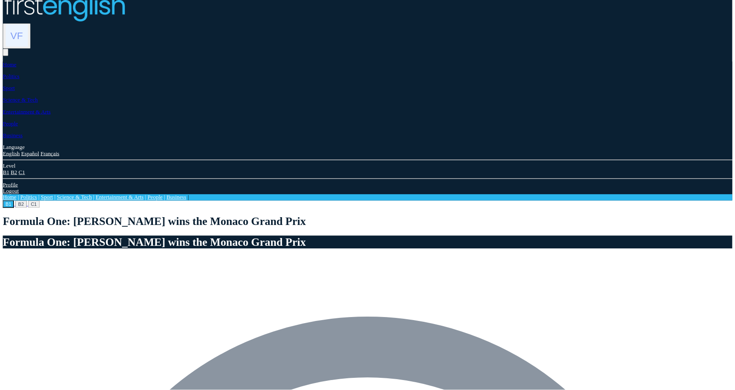
scroll to position [0, 0]
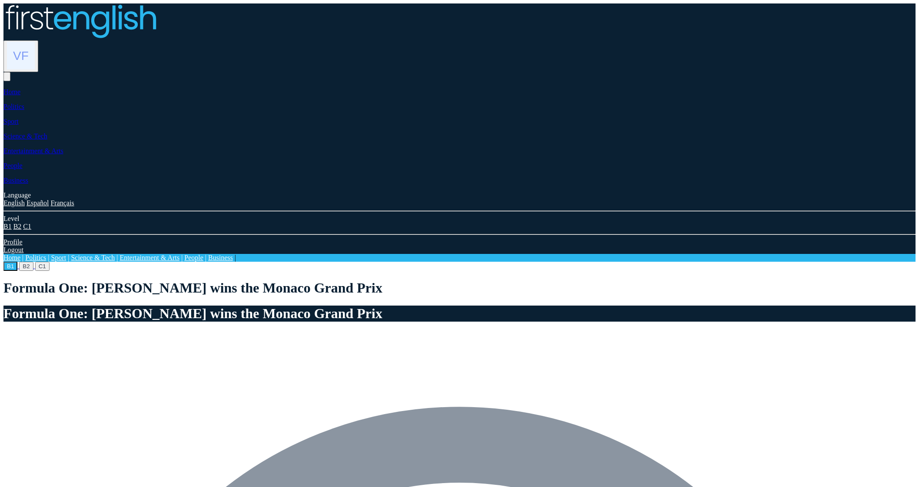
click at [711, 26] on div "Manage Account My Account Language English Español Français B1 B2 C1 Logout" at bounding box center [459, 42] width 912 height 78
click at [35, 42] on img at bounding box center [21, 56] width 28 height 28
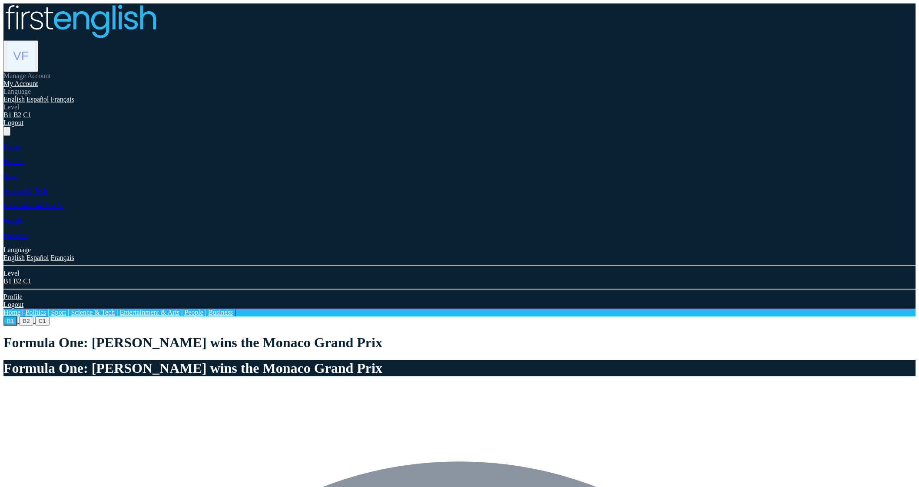
click at [38, 80] on link "My Account" at bounding box center [20, 83] width 35 height 7
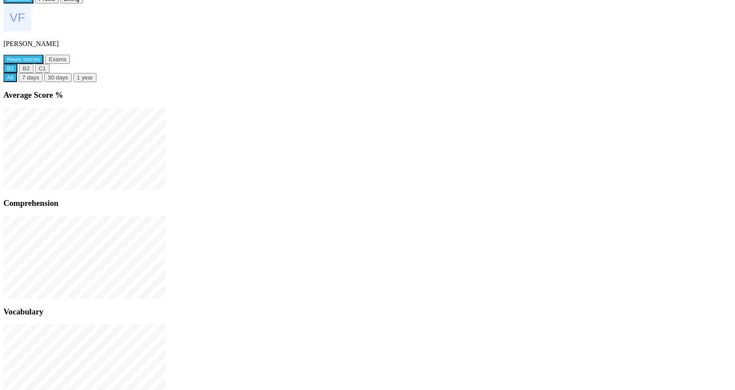
scroll to position [269, 0]
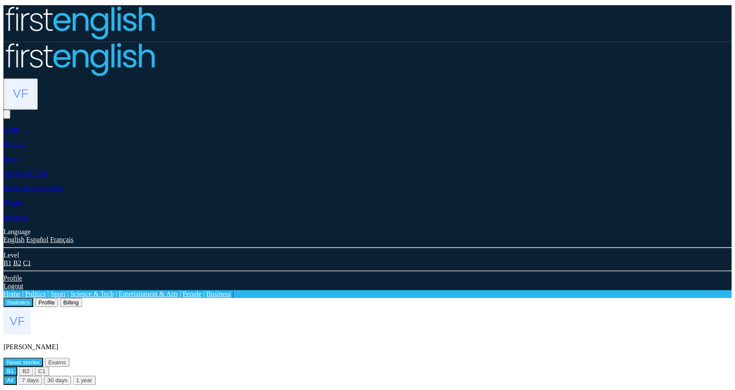
scroll to position [269, 0]
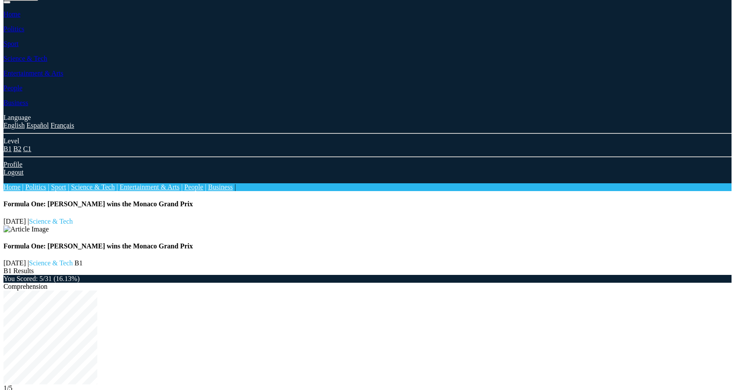
scroll to position [74, 0]
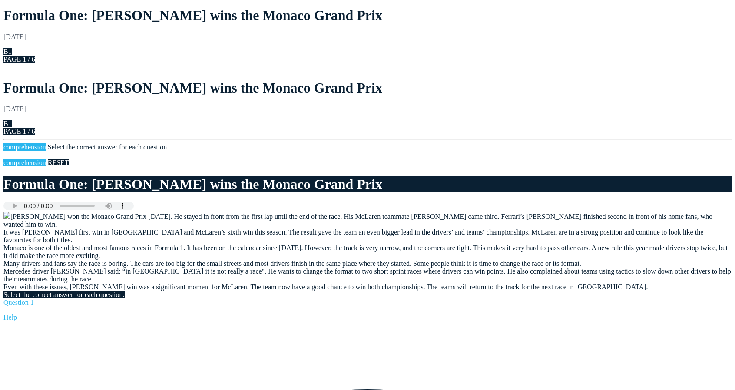
scroll to position [473, 0]
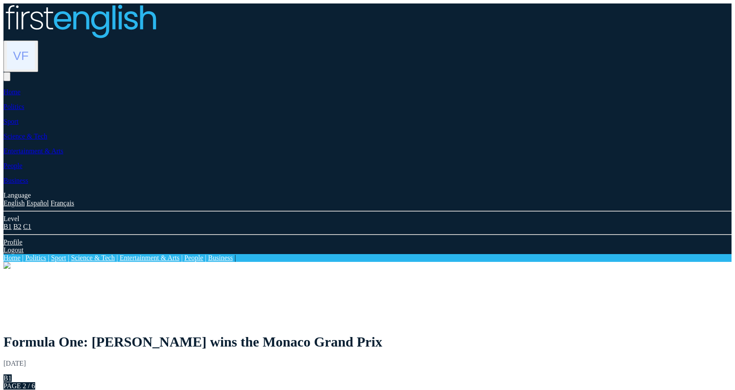
click at [35, 42] on img at bounding box center [21, 56] width 28 height 28
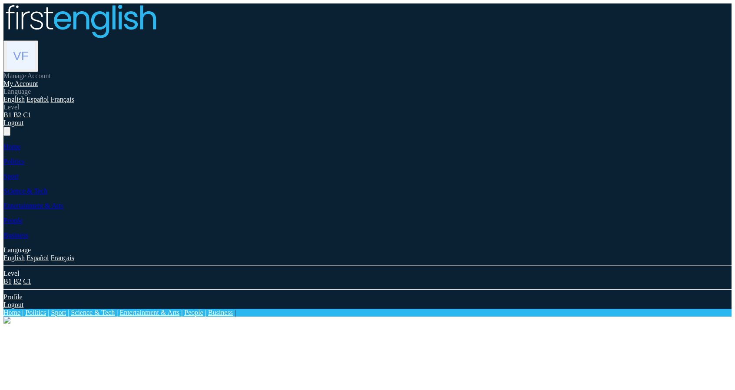
click at [38, 80] on link "My Account" at bounding box center [20, 83] width 35 height 7
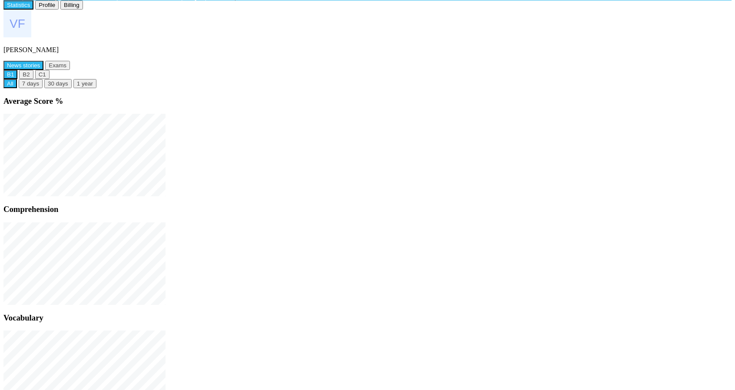
scroll to position [269, 0]
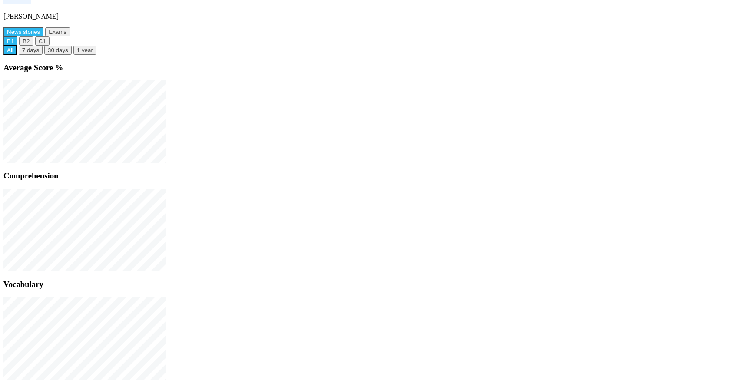
scroll to position [301, 0]
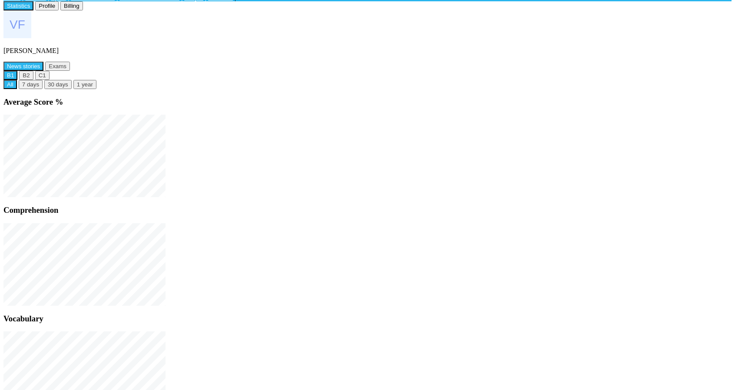
scroll to position [301, 0]
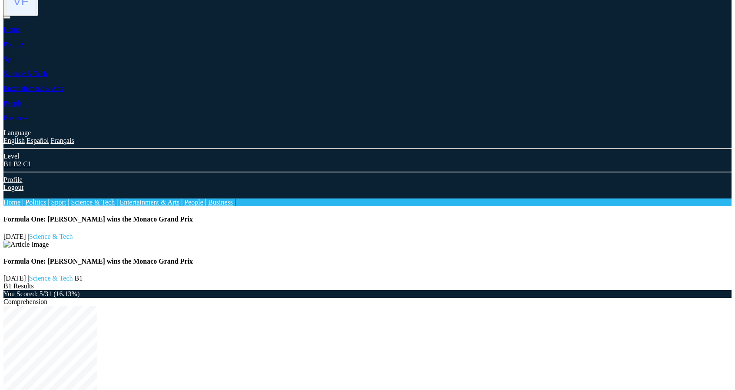
scroll to position [74, 0]
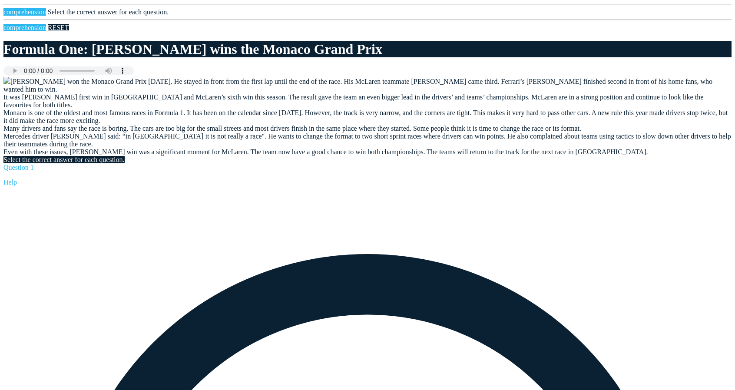
scroll to position [473, 0]
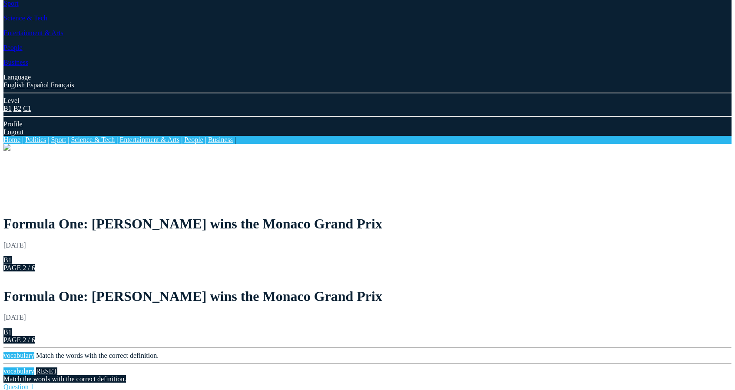
scroll to position [126, 0]
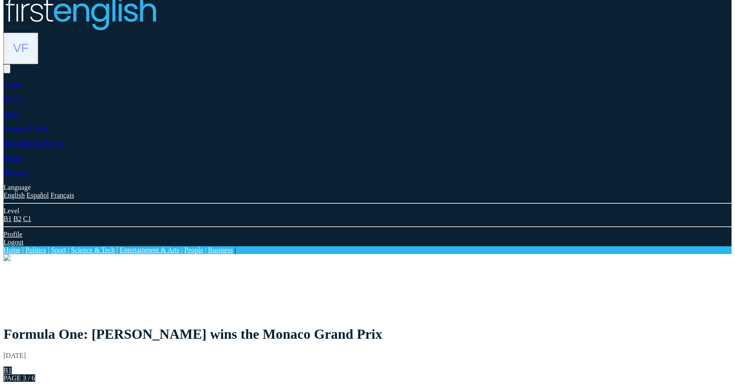
scroll to position [23, 0]
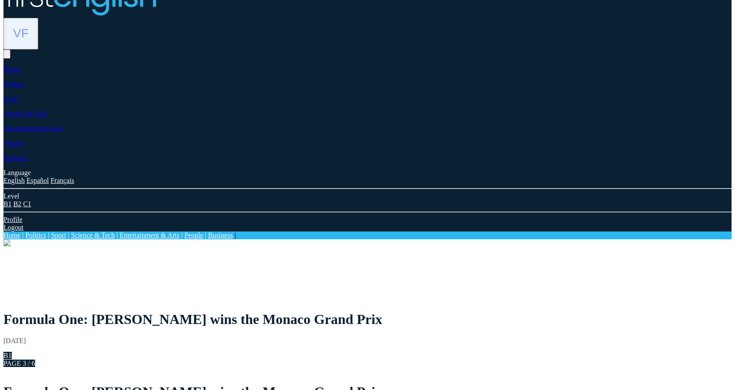
drag, startPoint x: 316, startPoint y: 182, endPoint x: 442, endPoint y: 184, distance: 125.5
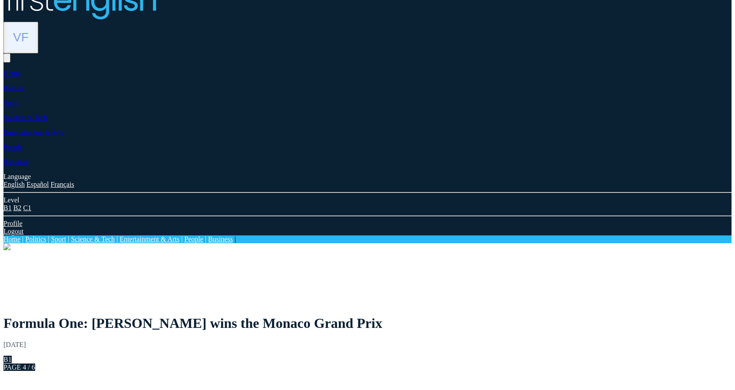
scroll to position [22, 0]
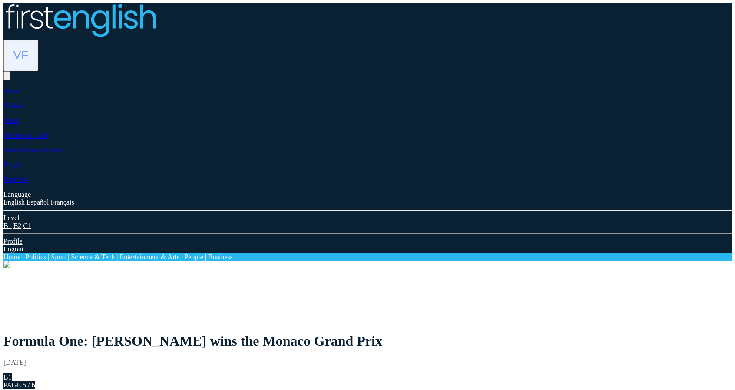
scroll to position [58, 0]
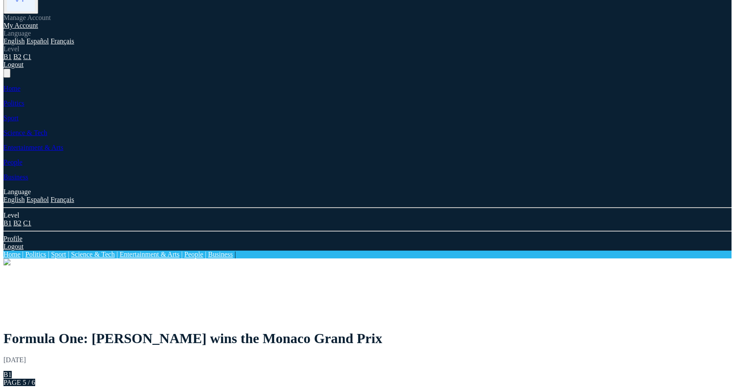
click at [38, 29] on link "My Account" at bounding box center [20, 25] width 35 height 7
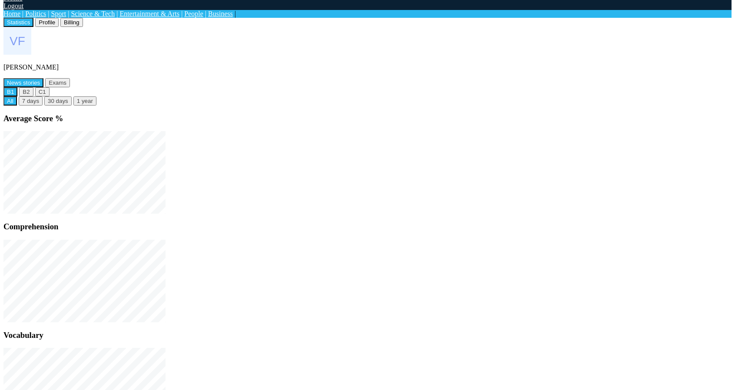
scroll to position [301, 0]
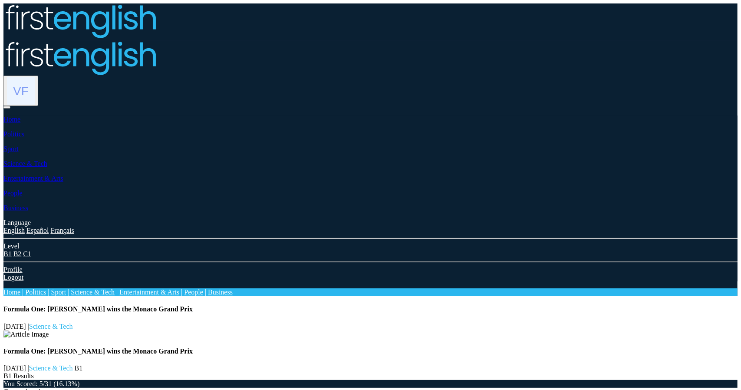
click at [178, 40] on div at bounding box center [370, 21] width 734 height 37
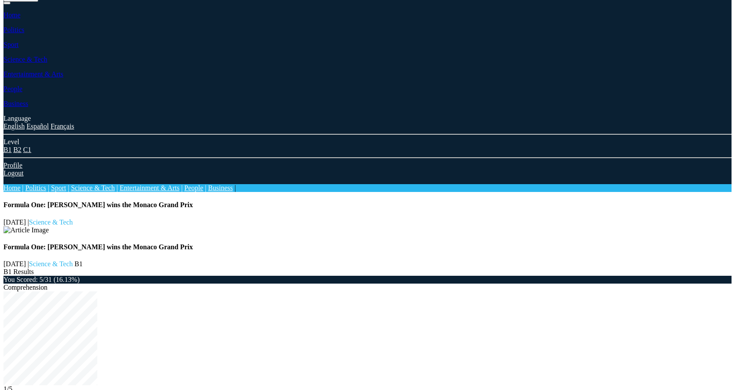
scroll to position [74, 0]
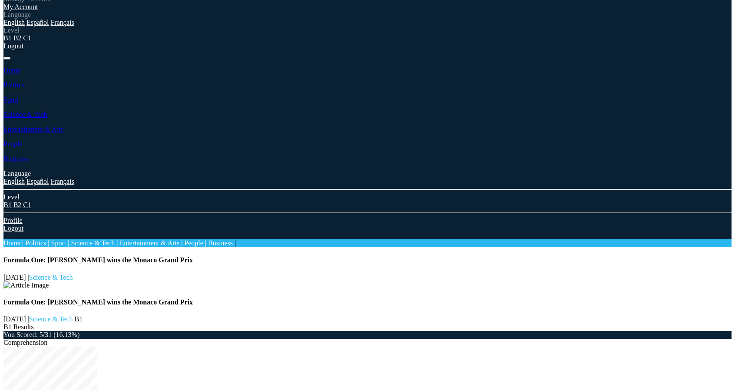
click at [38, 10] on link "My Account" at bounding box center [20, 6] width 35 height 7
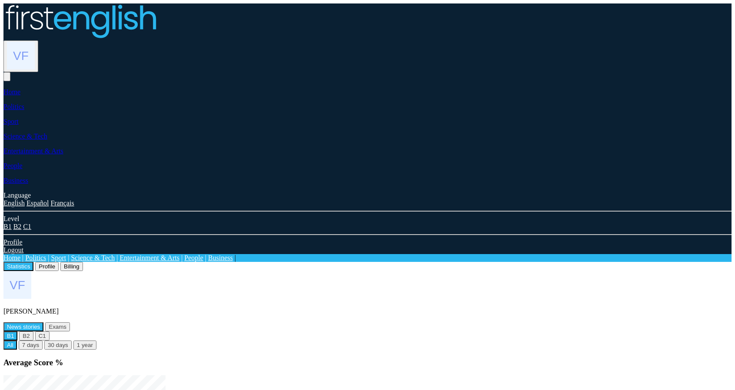
click at [35, 42] on img at bounding box center [21, 56] width 28 height 28
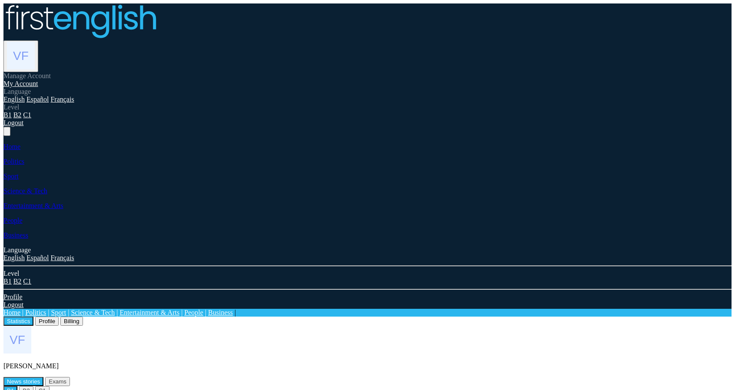
click at [20, 309] on link "Home" at bounding box center [11, 312] width 17 height 7
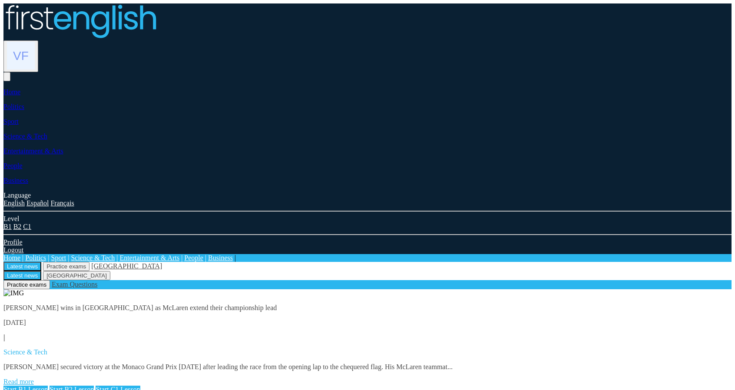
click at [34, 378] on link "Read more" at bounding box center [18, 381] width 30 height 7
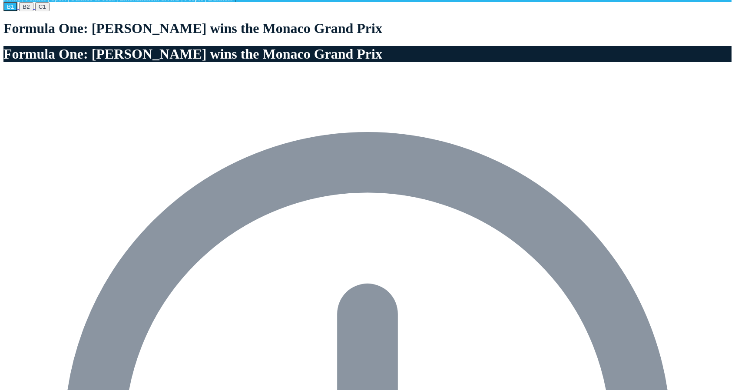
scroll to position [261, 0]
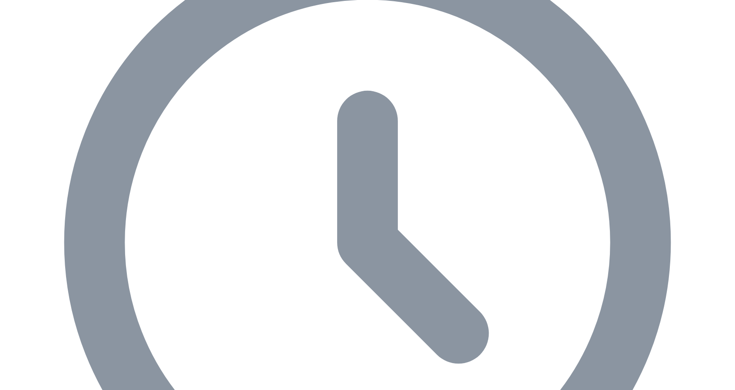
scroll to position [347, 0]
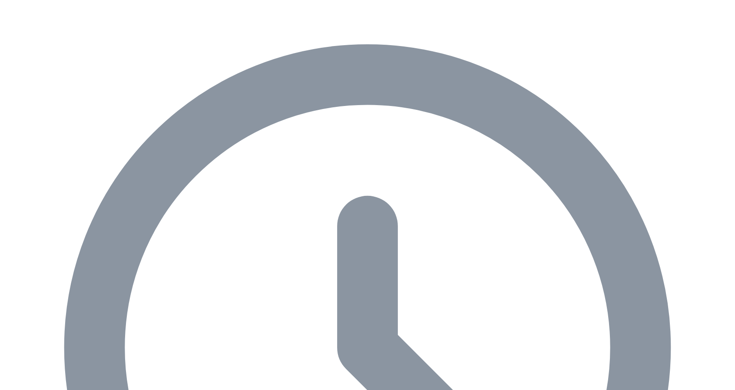
type input "****"
type input "***"
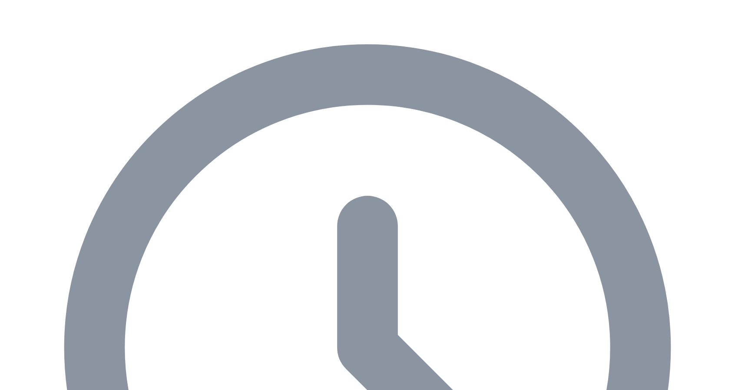
type input "***"
click at [447, 381] on div "B1 B2 C1 Formula One: Norris wins the Monaco Grand Prix Formula One: Norris win…" at bounding box center [367, 397] width 728 height 966
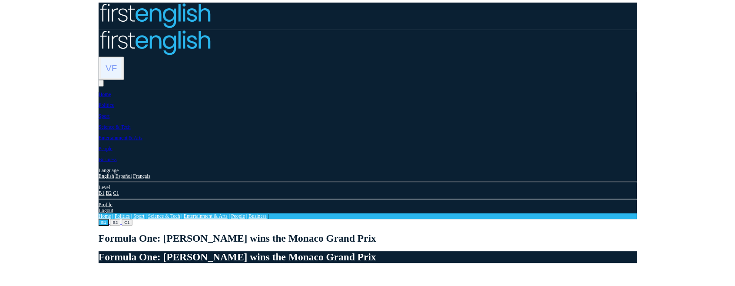
scroll to position [347, 0]
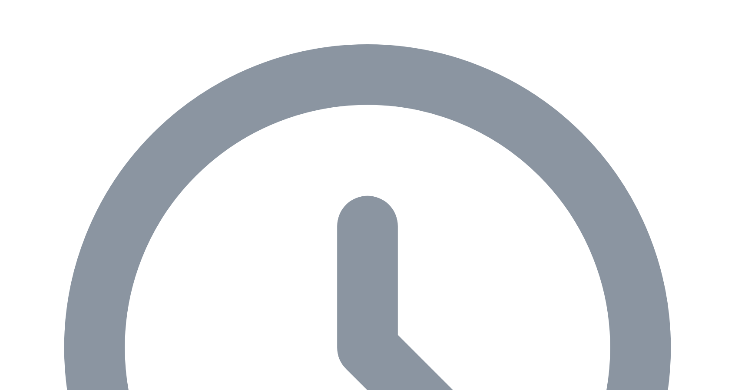
type input "****"
paste input "*******"
type input "*******"
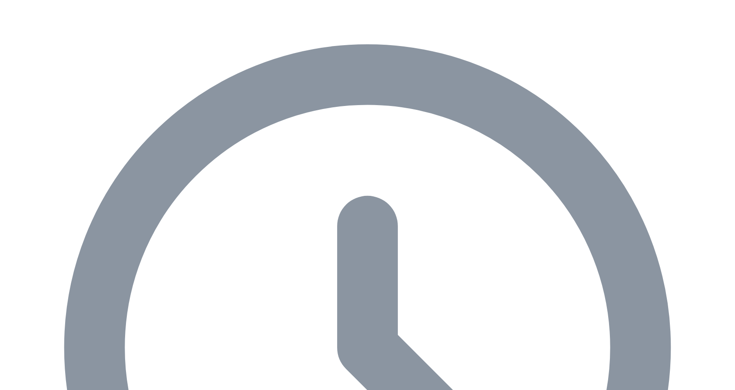
paste input "******"
type input "******"
type input "*****"
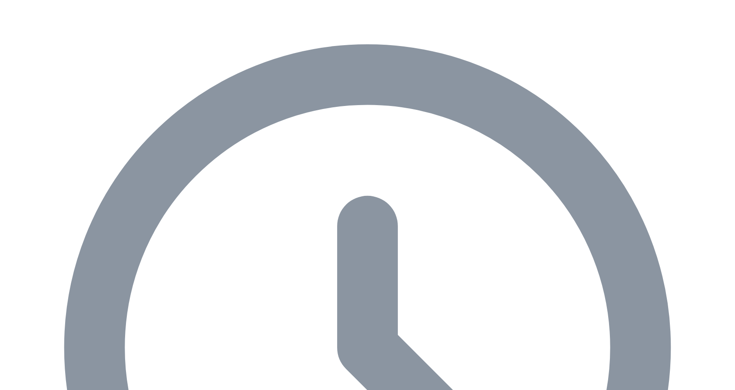
paste input "**********"
type input "**********"
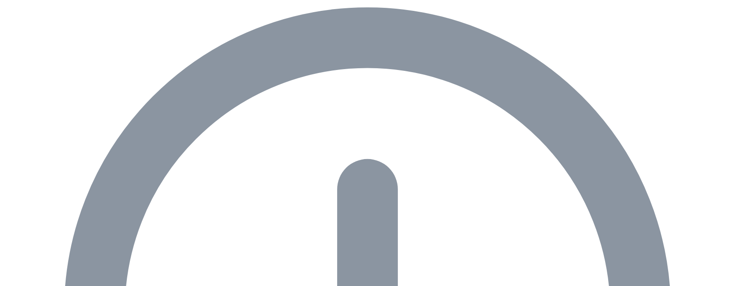
scroll to position [478, 0]
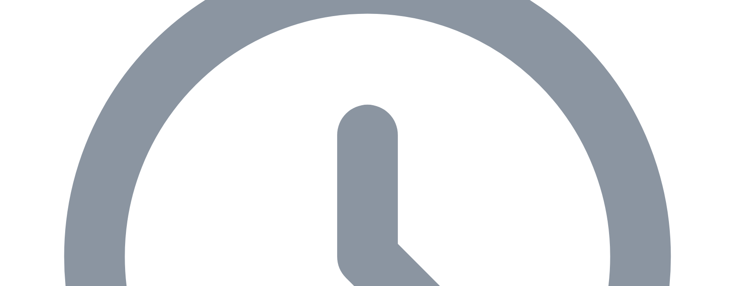
scroll to position [434, 0]
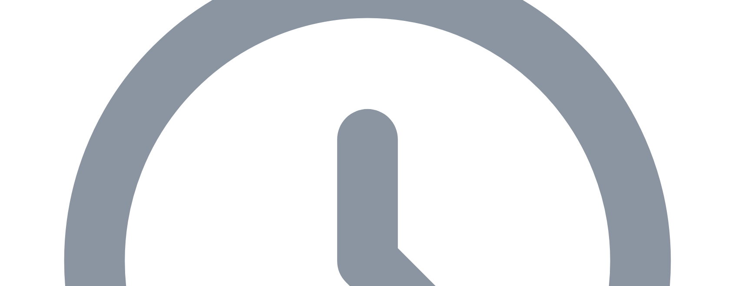
type input "****"
type input "***"
type input "******"
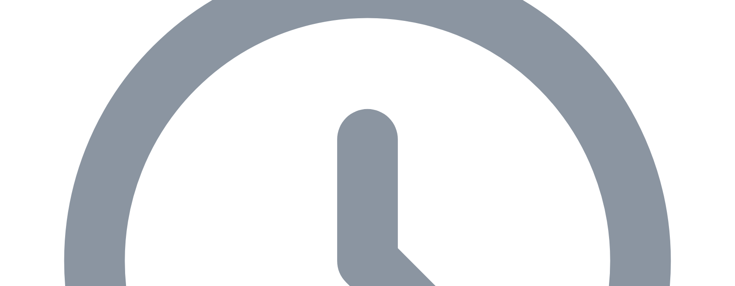
type input "*******"
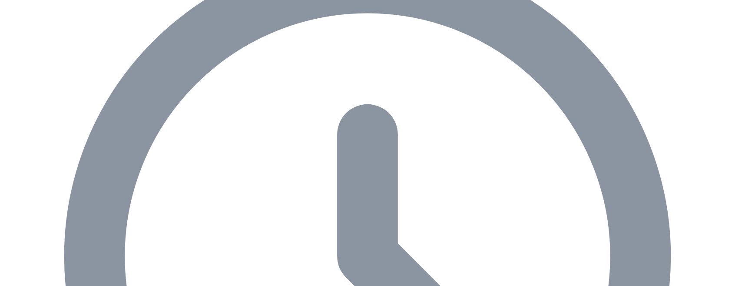
scroll to position [434, 0]
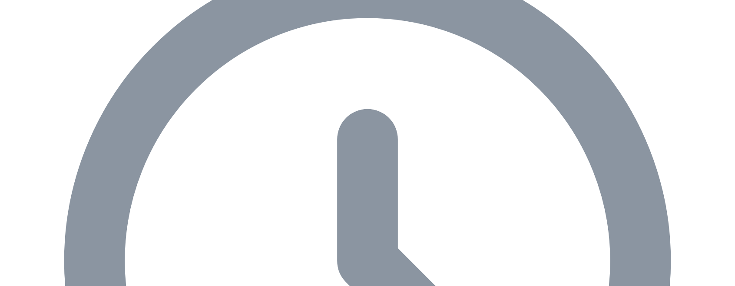
type input "****"
paste input "*******"
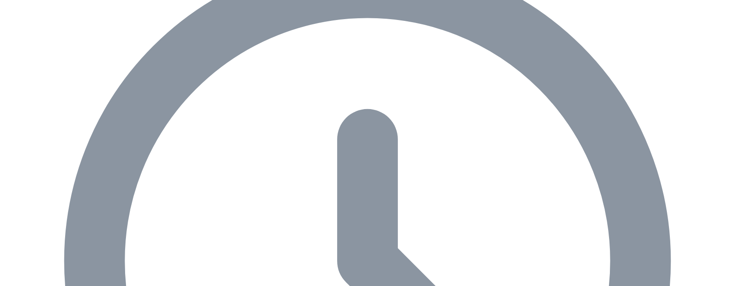
type input "*******"
paste input "******"
type input "******"
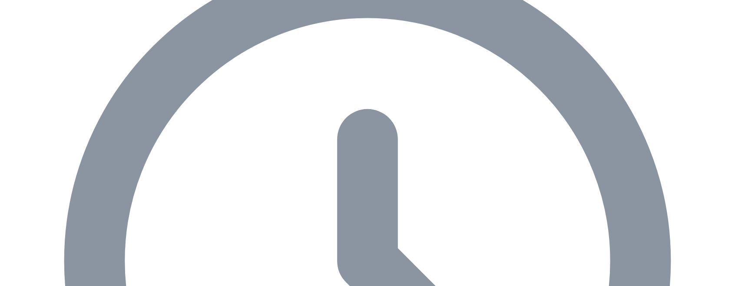
paste input "******"
type input "******"
paste input "**********"
type input "**********"
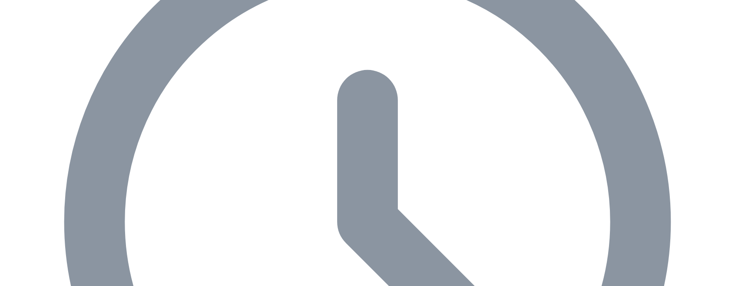
scroll to position [478, 0]
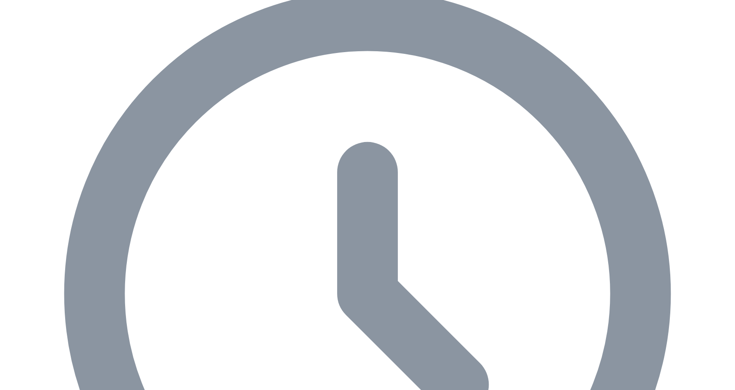
scroll to position [261, 0]
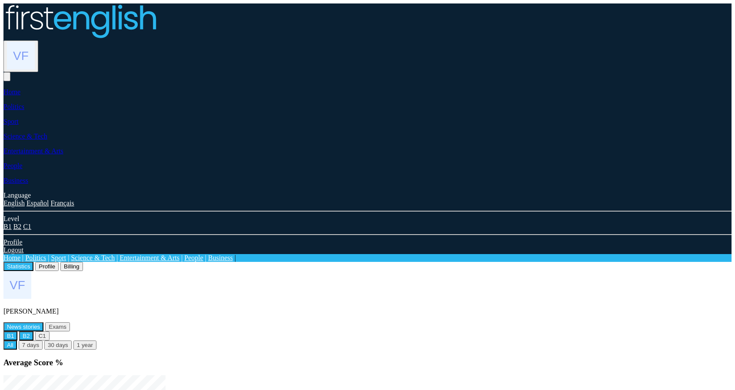
click at [33, 331] on button "B2" at bounding box center [26, 335] width 14 height 9
click at [17, 331] on button "B1" at bounding box center [10, 335] width 14 height 9
click at [411, 322] on div "News stories Exams B1 B2 C1 B1 B2 C1" at bounding box center [367, 335] width 728 height 27
click at [50, 331] on button "C1" at bounding box center [42, 335] width 14 height 9
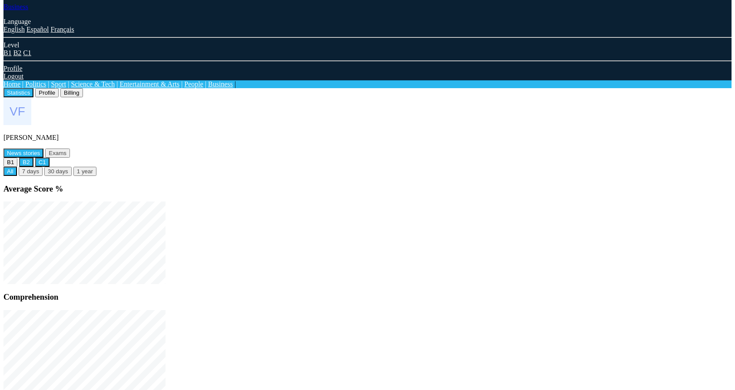
scroll to position [130, 0]
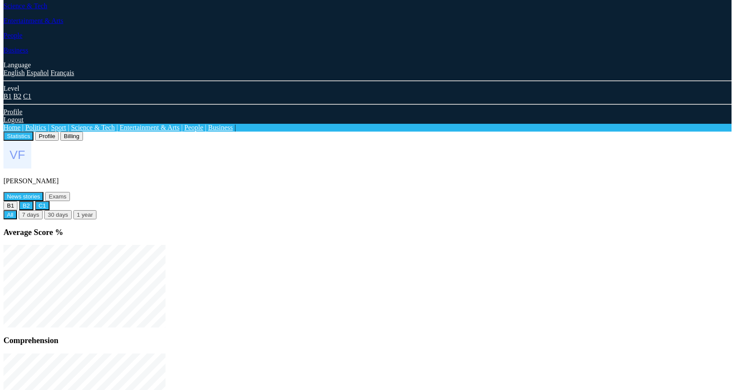
click at [33, 201] on button "B2" at bounding box center [26, 205] width 14 height 9
click at [17, 201] on button "B1" at bounding box center [10, 205] width 14 height 9
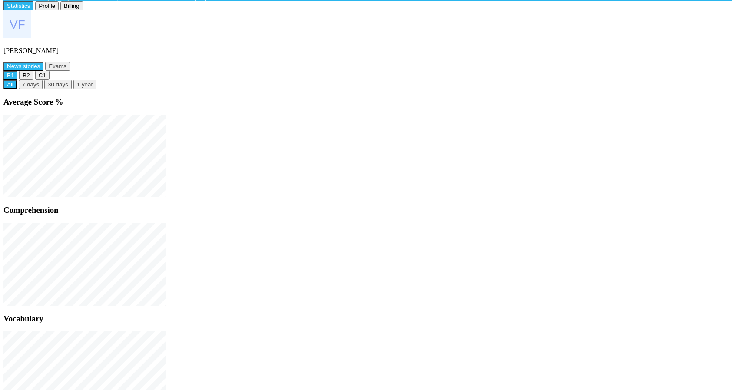
scroll to position [414, 0]
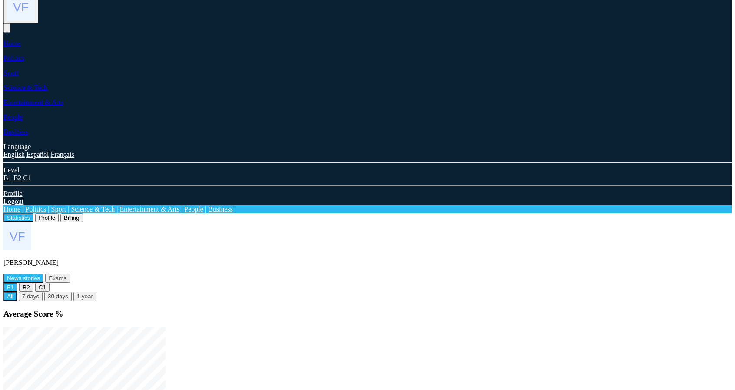
scroll to position [0, 0]
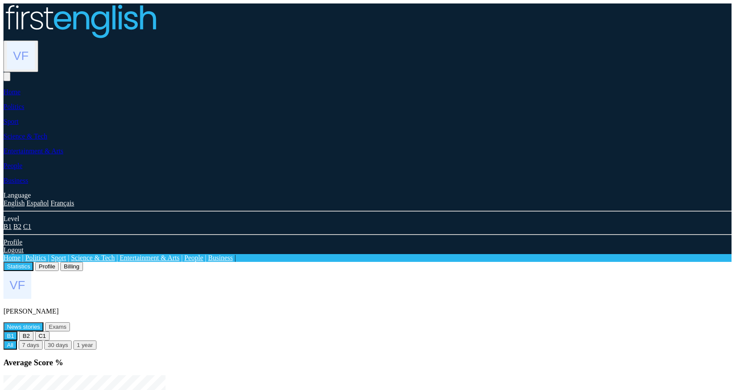
click at [59, 262] on button "Profile" at bounding box center [46, 266] width 23 height 9
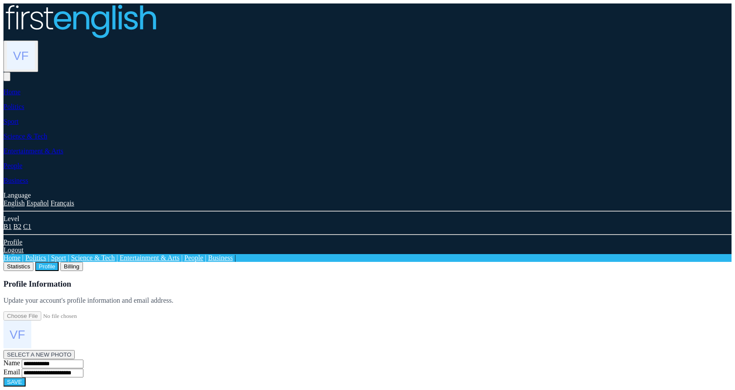
click at [83, 262] on button "Billing" at bounding box center [71, 266] width 23 height 9
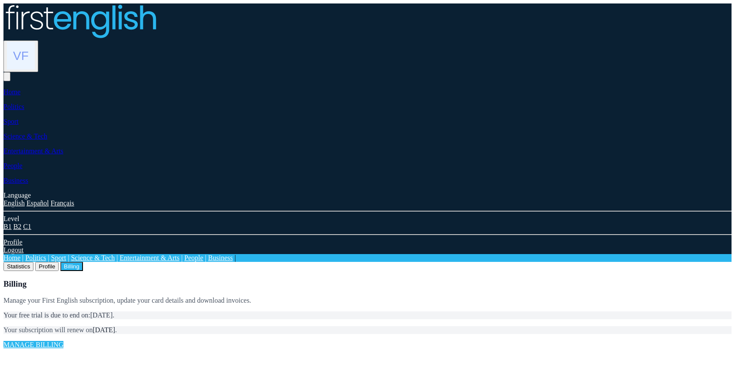
click at [33, 262] on button "Statistics" at bounding box center [18, 266] width 30 height 9
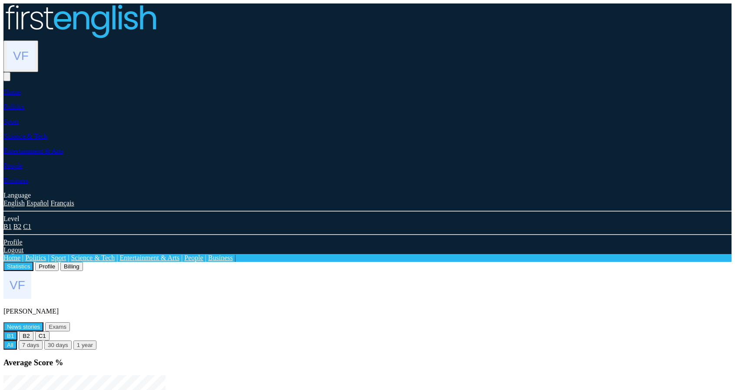
scroll to position [174, 0]
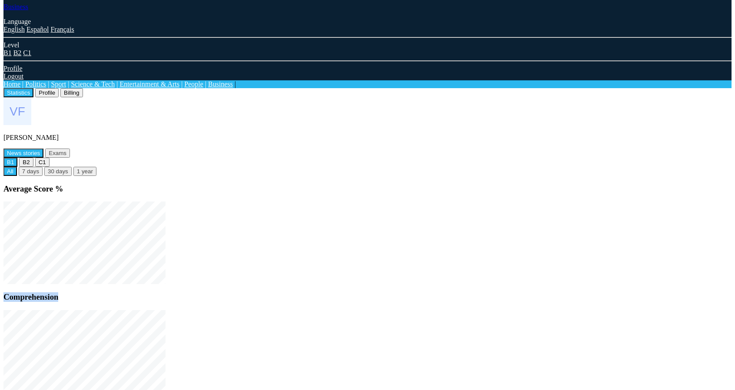
drag, startPoint x: 336, startPoint y: 58, endPoint x: 395, endPoint y: 59, distance: 59.5
click at [395, 292] on h3 "Comprehension" at bounding box center [367, 297] width 728 height 10
copy h3 "Comprehension"
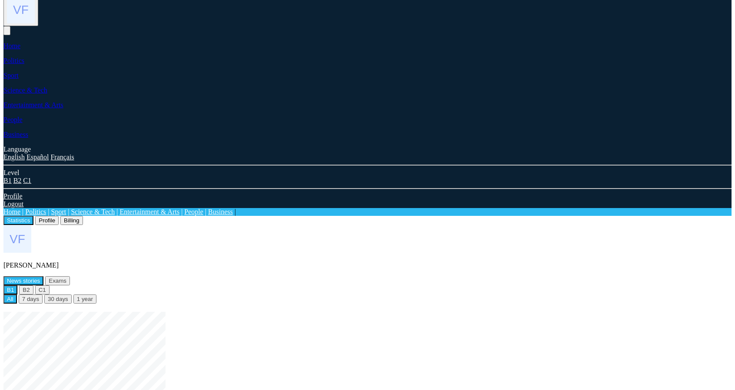
scroll to position [43, 0]
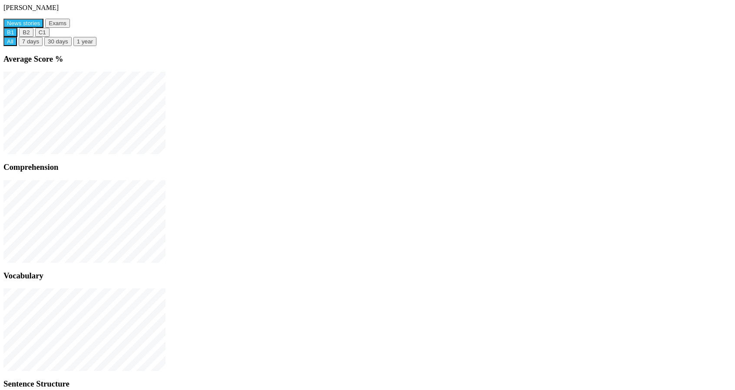
scroll to position [304, 0]
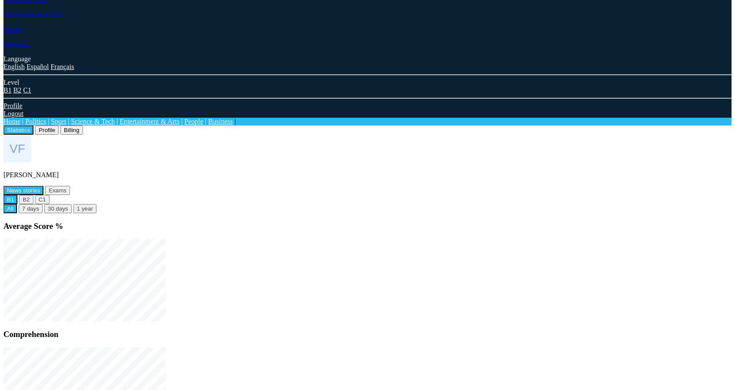
scroll to position [130, 0]
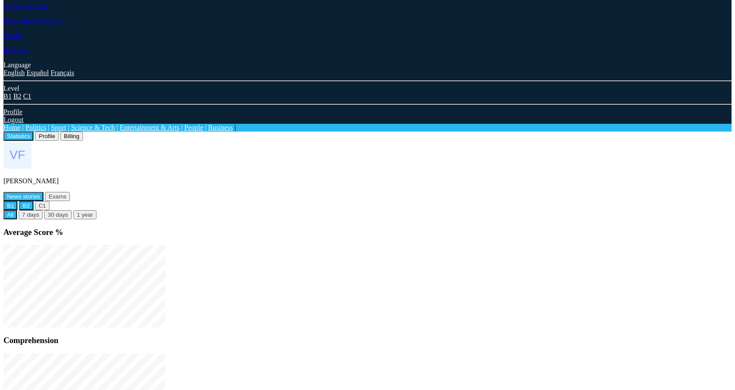
click at [33, 201] on button "B2" at bounding box center [26, 205] width 14 height 9
click at [50, 201] on button "C1" at bounding box center [42, 205] width 14 height 9
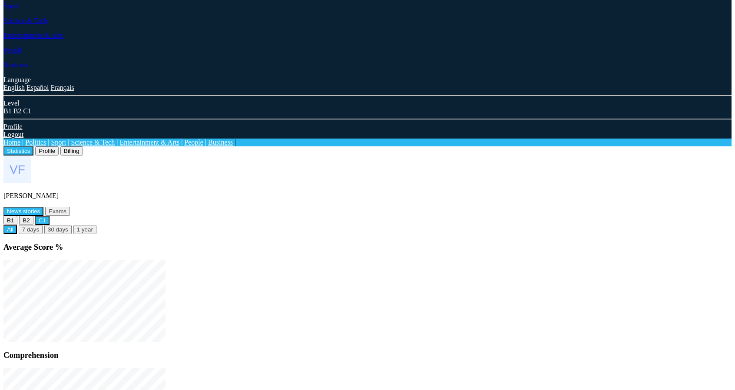
scroll to position [110, 0]
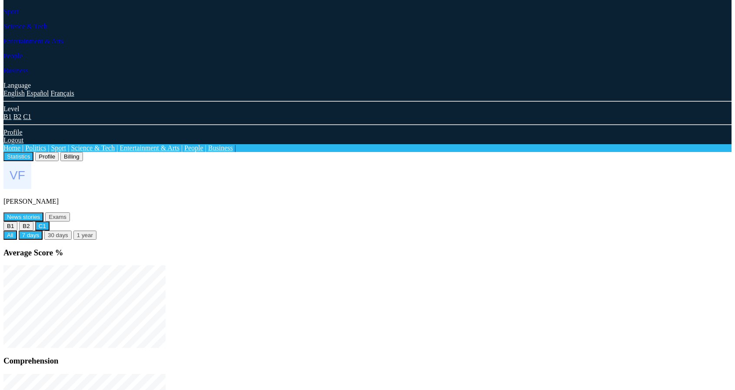
click at [43, 231] on button "7 days" at bounding box center [31, 235] width 24 height 9
click at [72, 231] on button "30 days" at bounding box center [57, 235] width 27 height 9
click at [96, 231] on button "1 year" at bounding box center [84, 235] width 23 height 9
click at [17, 222] on button "B1" at bounding box center [10, 226] width 14 height 9
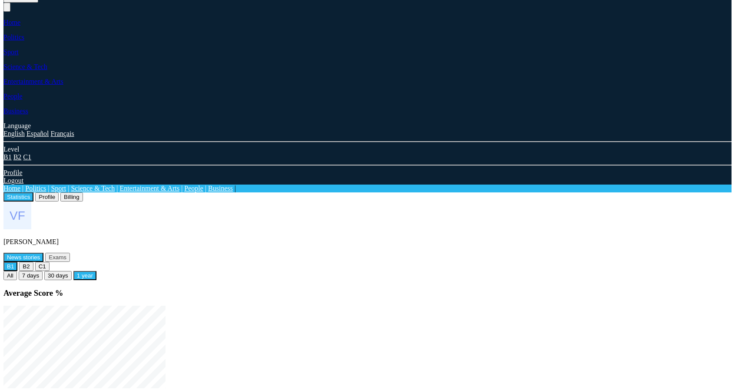
scroll to position [66, 0]
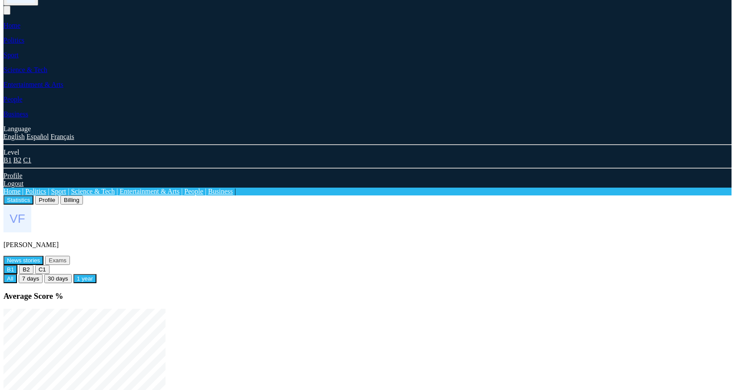
click at [17, 274] on button "All" at bounding box center [9, 278] width 13 height 9
click at [70, 256] on button "Exams" at bounding box center [57, 260] width 25 height 9
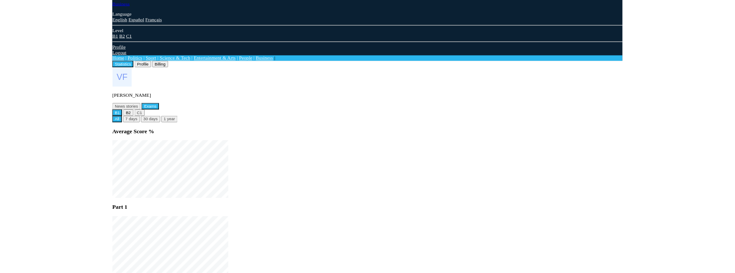
scroll to position [206, 0]
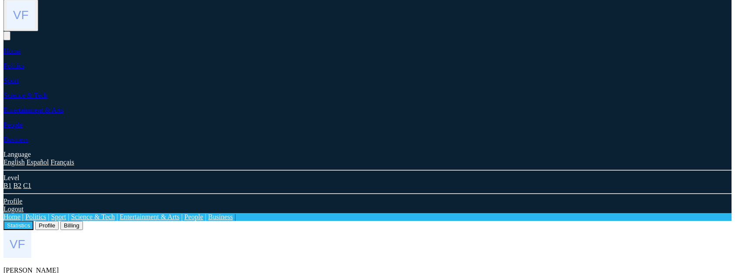
scroll to position [32, 0]
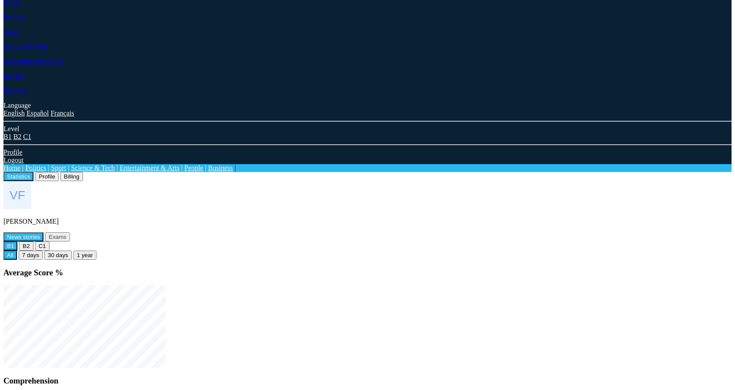
scroll to position [66, 0]
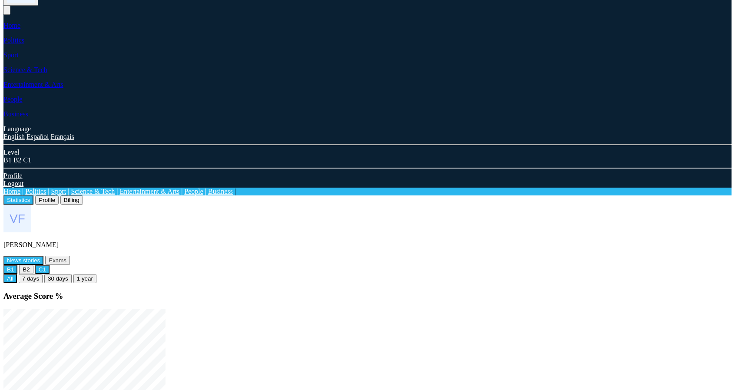
click at [50, 265] on button "C1" at bounding box center [42, 269] width 14 height 9
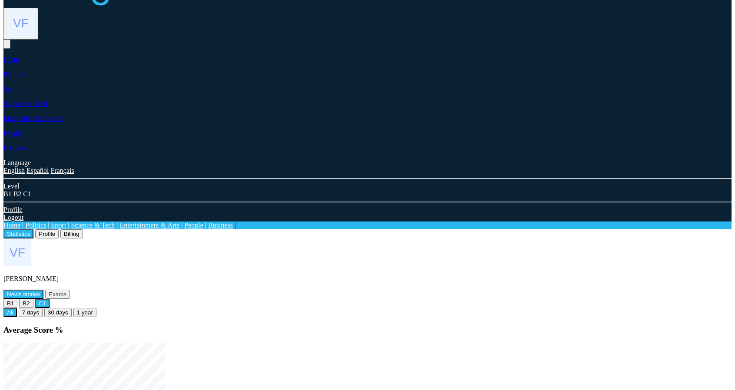
scroll to position [23, 0]
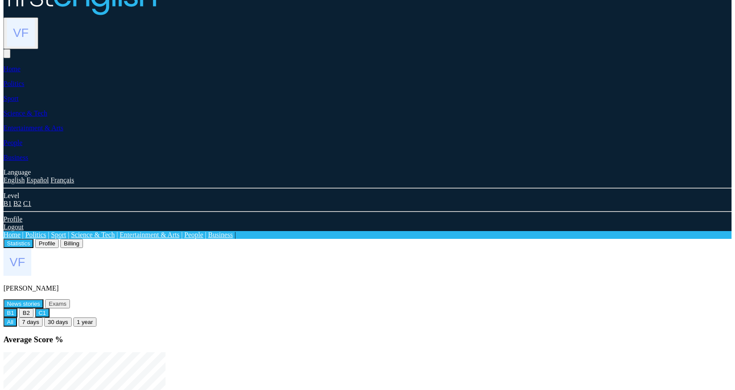
click at [17, 308] on button "B1" at bounding box center [10, 312] width 14 height 9
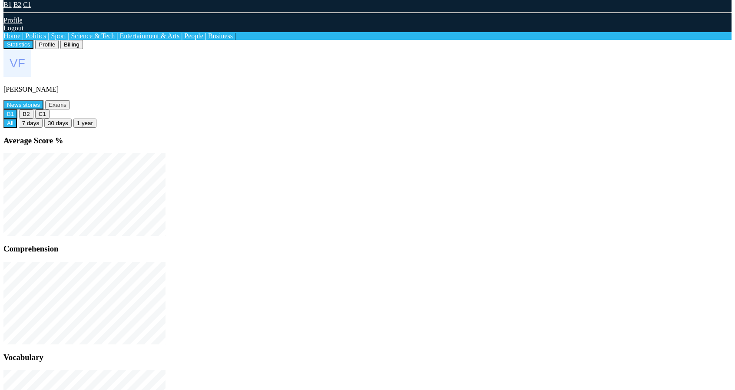
scroll to position [197, 0]
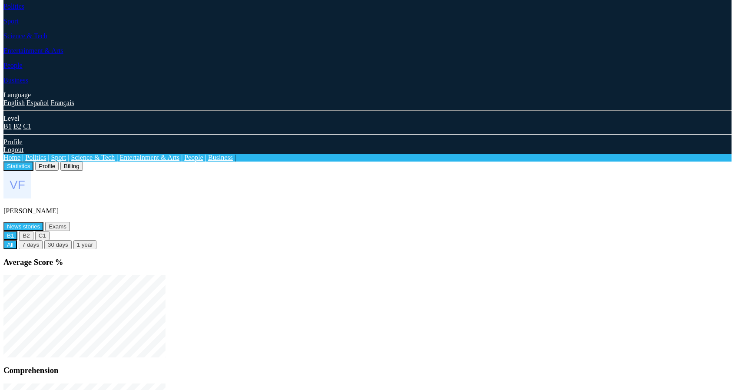
scroll to position [66, 0]
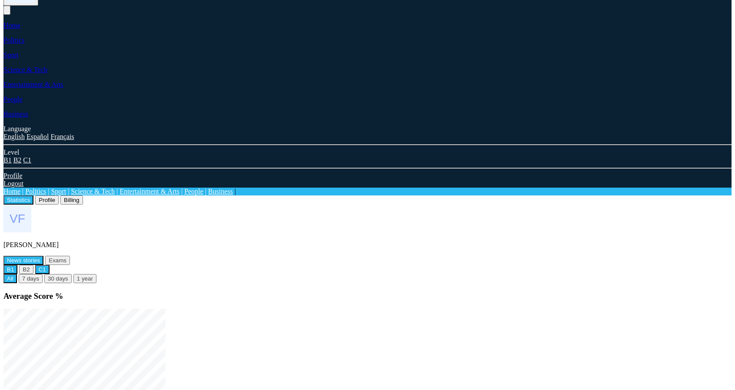
click at [50, 265] on button "C1" at bounding box center [42, 269] width 14 height 9
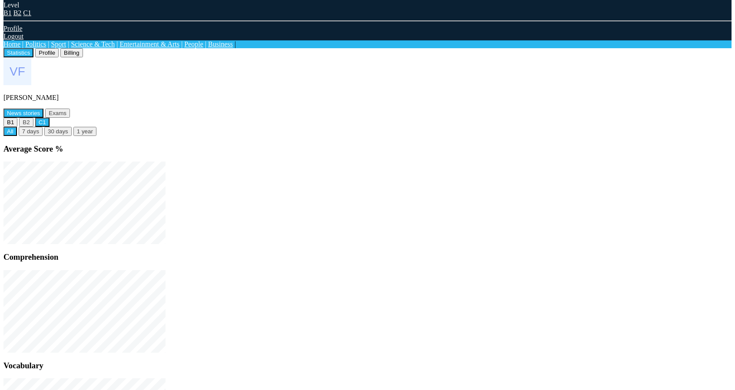
scroll to position [110, 0]
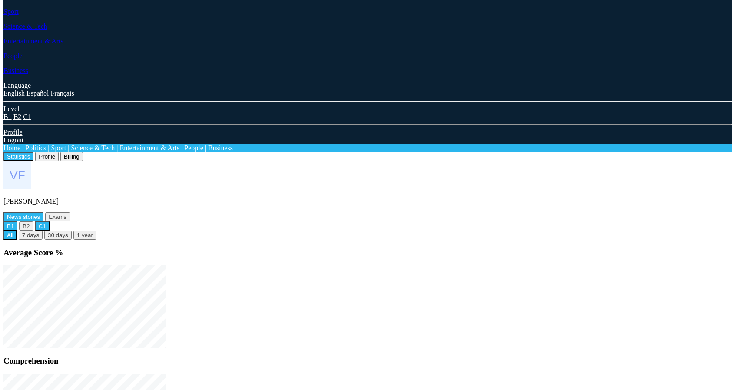
click at [17, 222] on button "B1" at bounding box center [10, 226] width 14 height 9
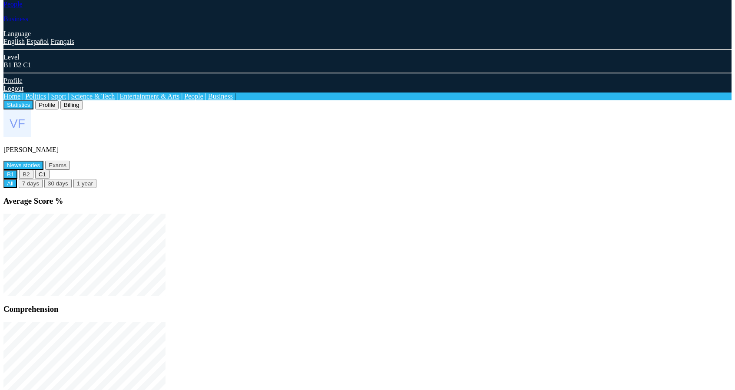
scroll to position [153, 0]
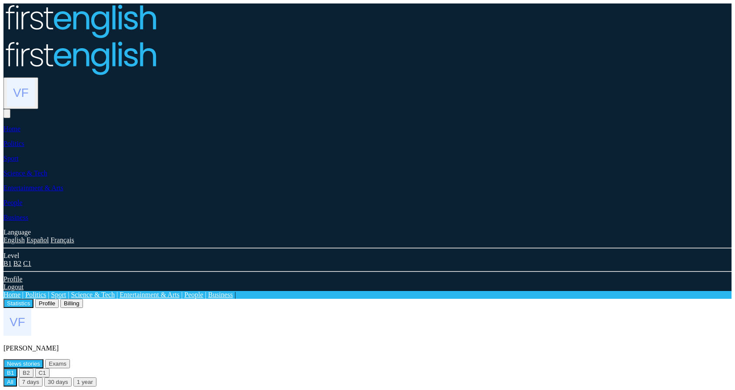
scroll to position [153, 0]
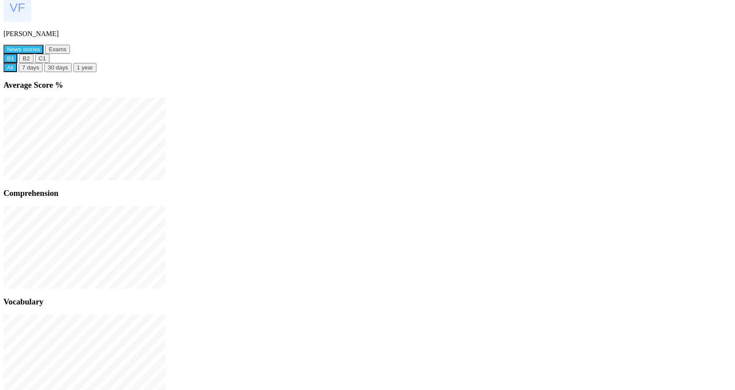
scroll to position [284, 0]
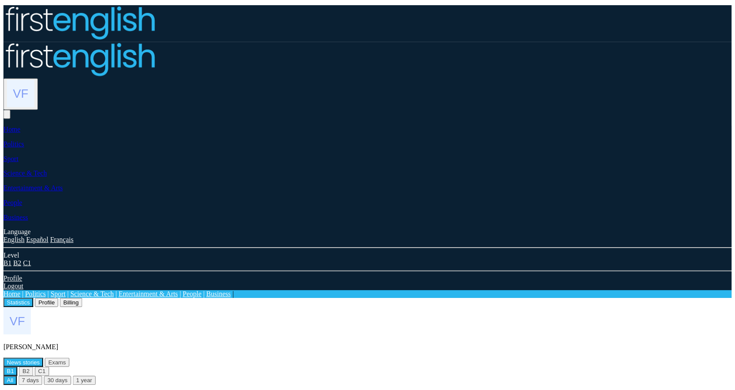
scroll to position [284, 0]
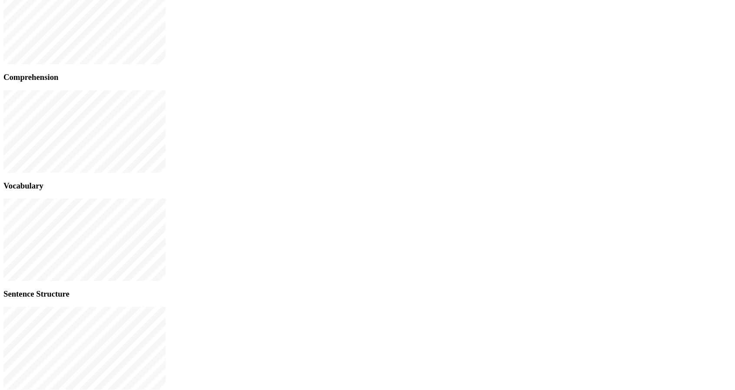
scroll to position [327, 0]
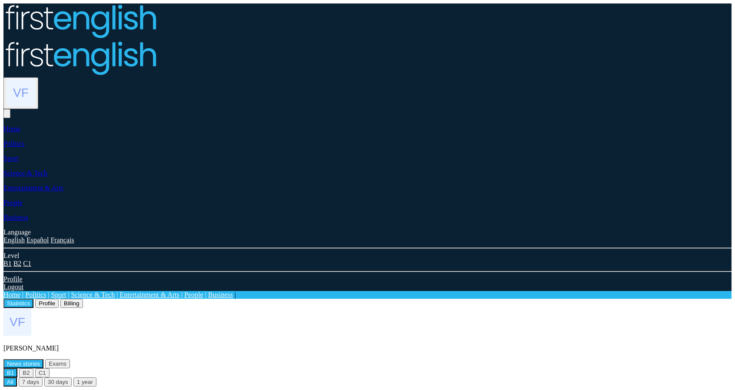
scroll to position [327, 0]
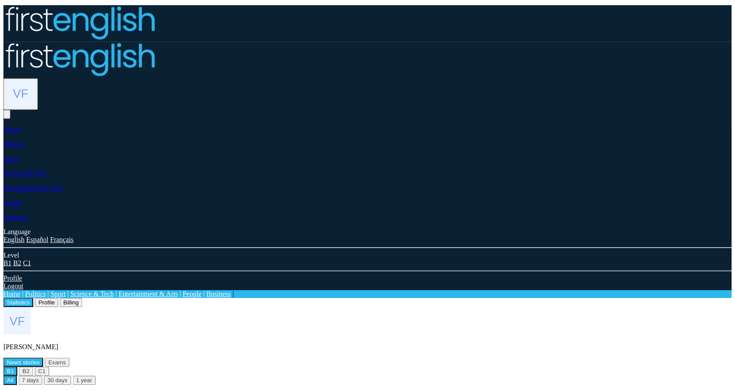
scroll to position [327, 0]
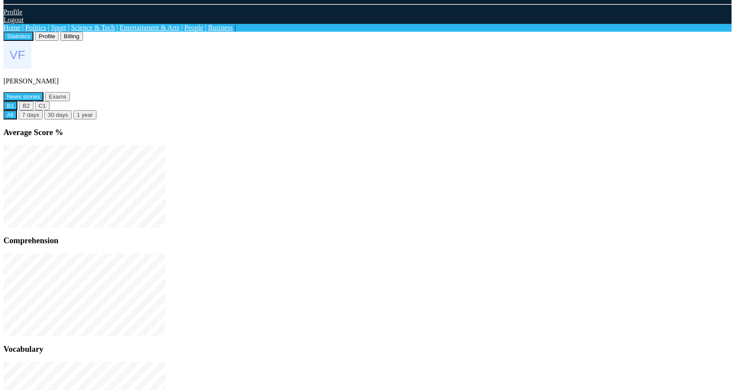
scroll to position [197, 0]
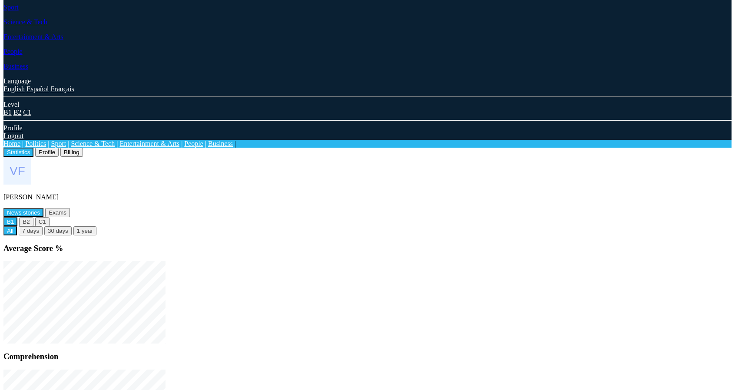
scroll to position [110, 0]
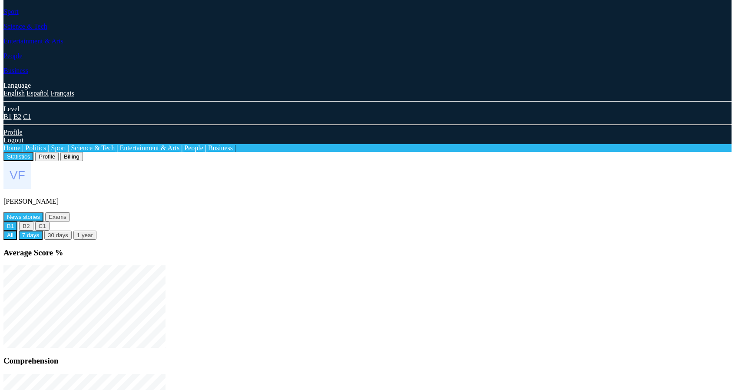
click at [43, 231] on button "7 days" at bounding box center [31, 235] width 24 height 9
click at [72, 231] on button "30 days" at bounding box center [57, 235] width 27 height 9
click at [17, 231] on button "All" at bounding box center [9, 235] width 13 height 9
click at [33, 222] on button "B2" at bounding box center [26, 226] width 14 height 9
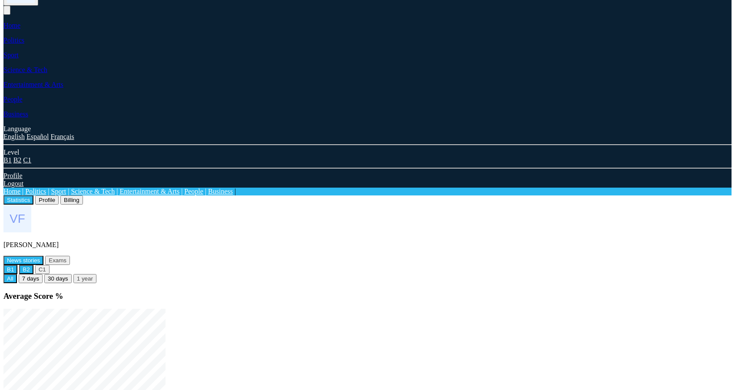
click at [17, 265] on button "B1" at bounding box center [10, 269] width 14 height 9
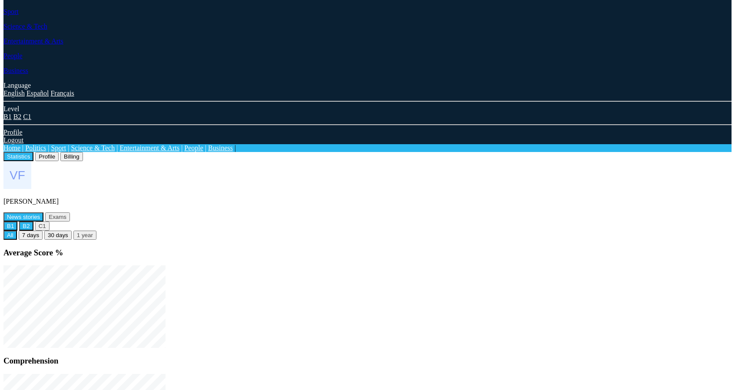
click at [33, 222] on button "B2" at bounding box center [26, 226] width 14 height 9
click at [50, 222] on button "C1" at bounding box center [42, 226] width 14 height 9
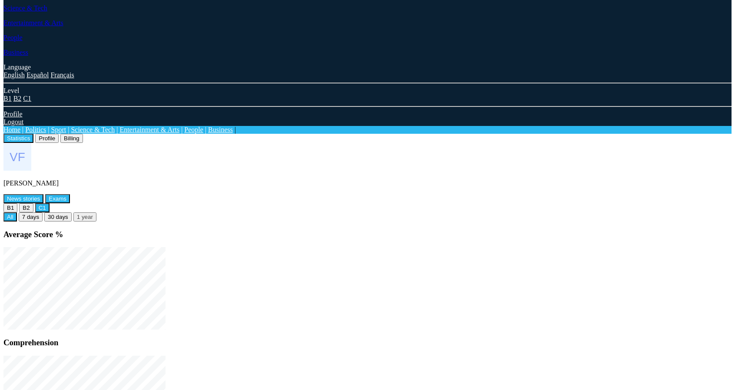
scroll to position [0, 0]
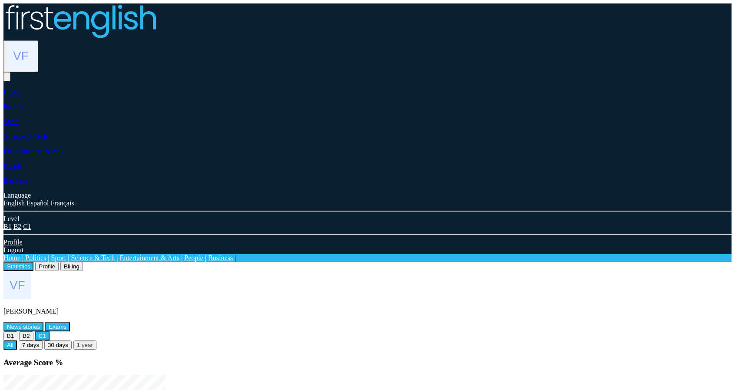
click at [70, 322] on button "Exams" at bounding box center [57, 326] width 25 height 9
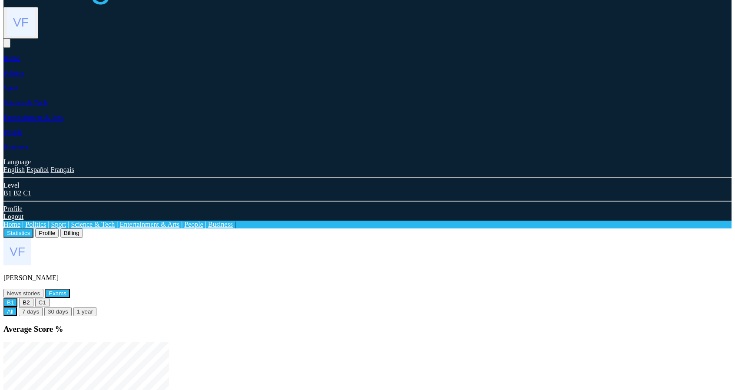
scroll to position [32, 0]
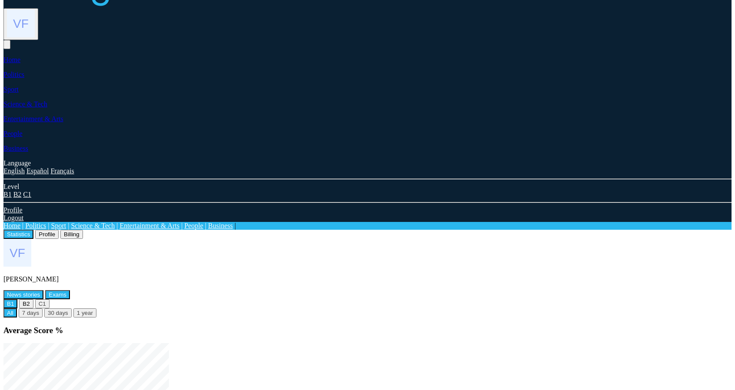
click at [43, 290] on button "News stories" at bounding box center [23, 294] width 40 height 9
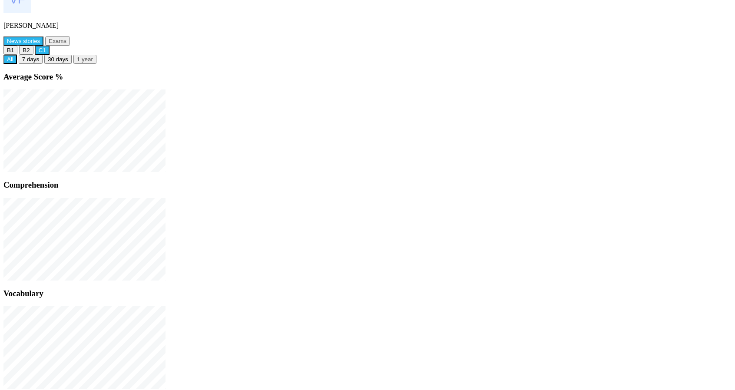
scroll to position [293, 0]
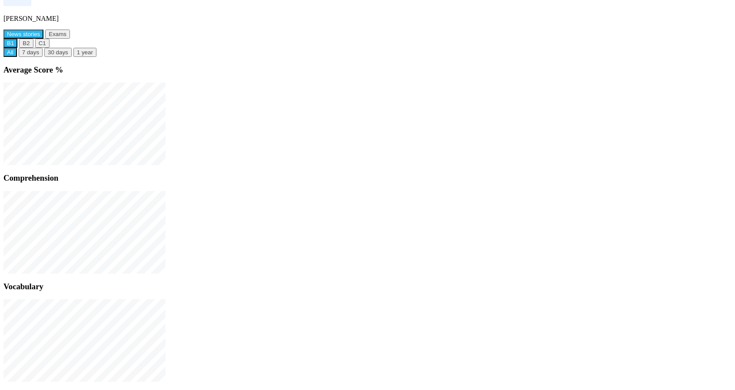
scroll to position [119, 0]
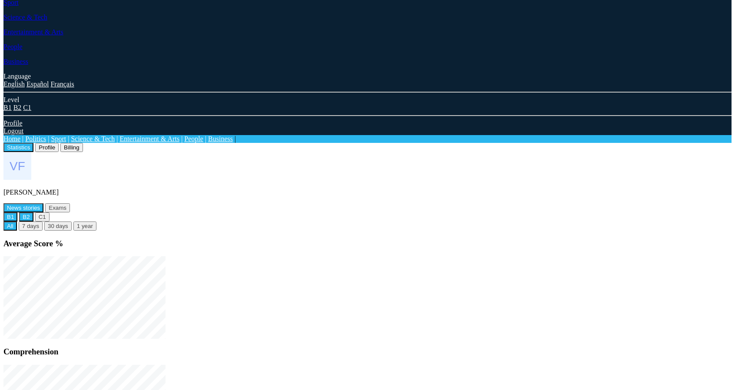
click at [33, 212] on button "B2" at bounding box center [26, 216] width 14 height 9
click at [50, 212] on button "C1" at bounding box center [42, 216] width 14 height 9
click at [17, 212] on button "B1" at bounding box center [10, 216] width 14 height 9
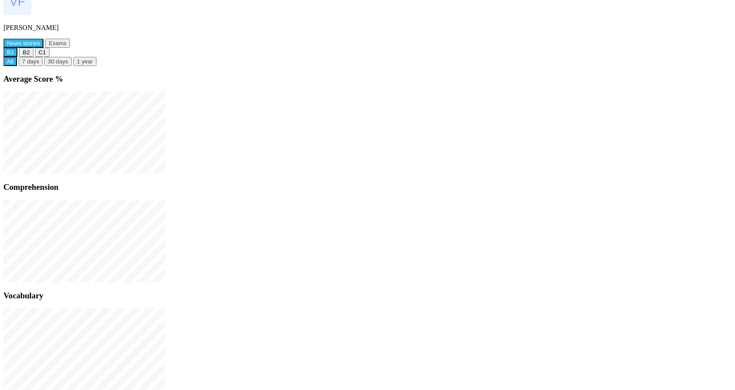
scroll to position [110, 0]
